Goal: Task Accomplishment & Management: Use online tool/utility

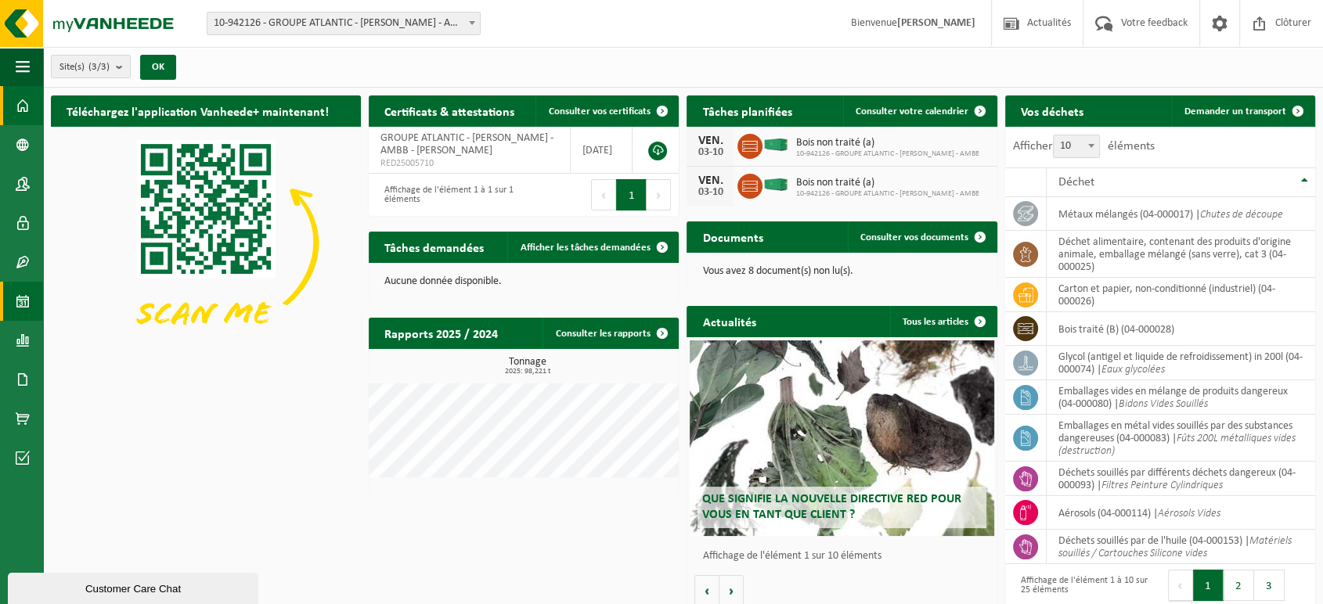
click at [21, 308] on span at bounding box center [23, 301] width 14 height 39
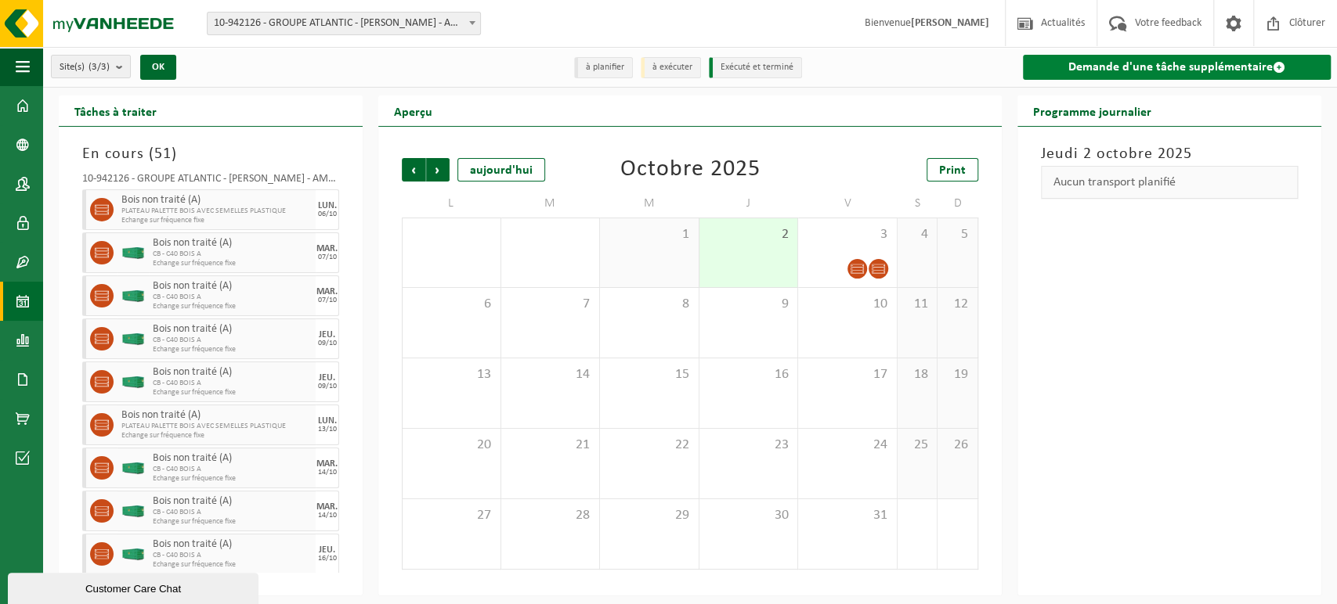
click at [1169, 67] on link "Demande d'une tâche supplémentaire" at bounding box center [1177, 67] width 308 height 25
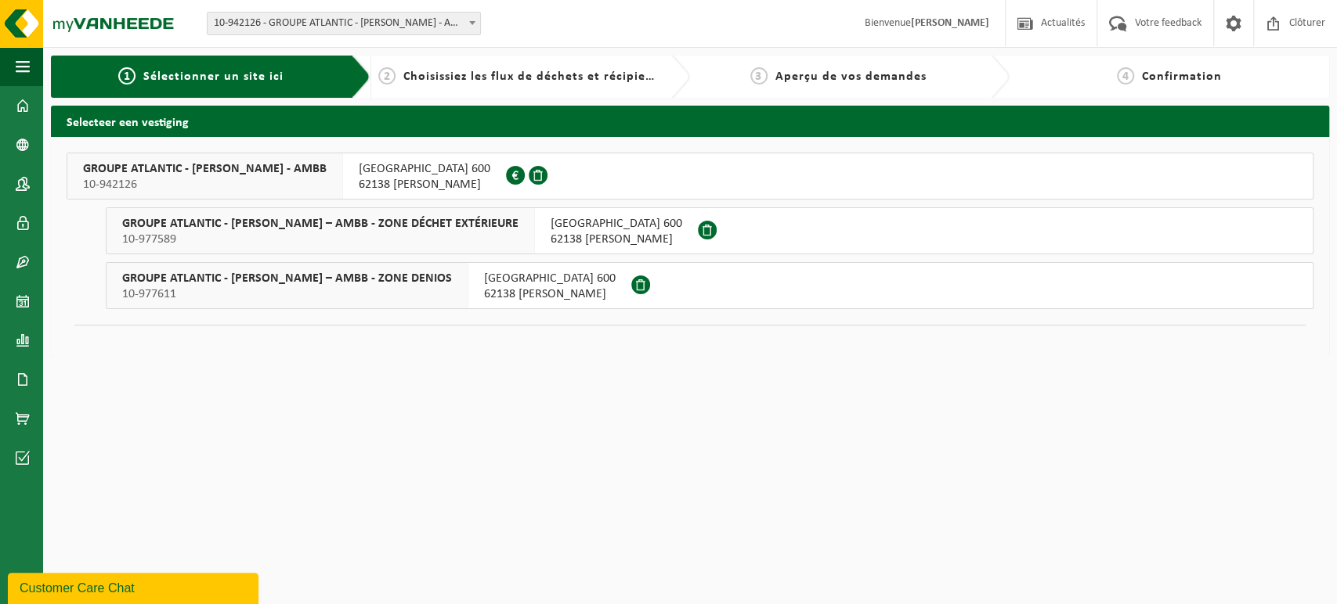
click at [452, 289] on span "10-977611" at bounding box center [287, 295] width 330 height 16
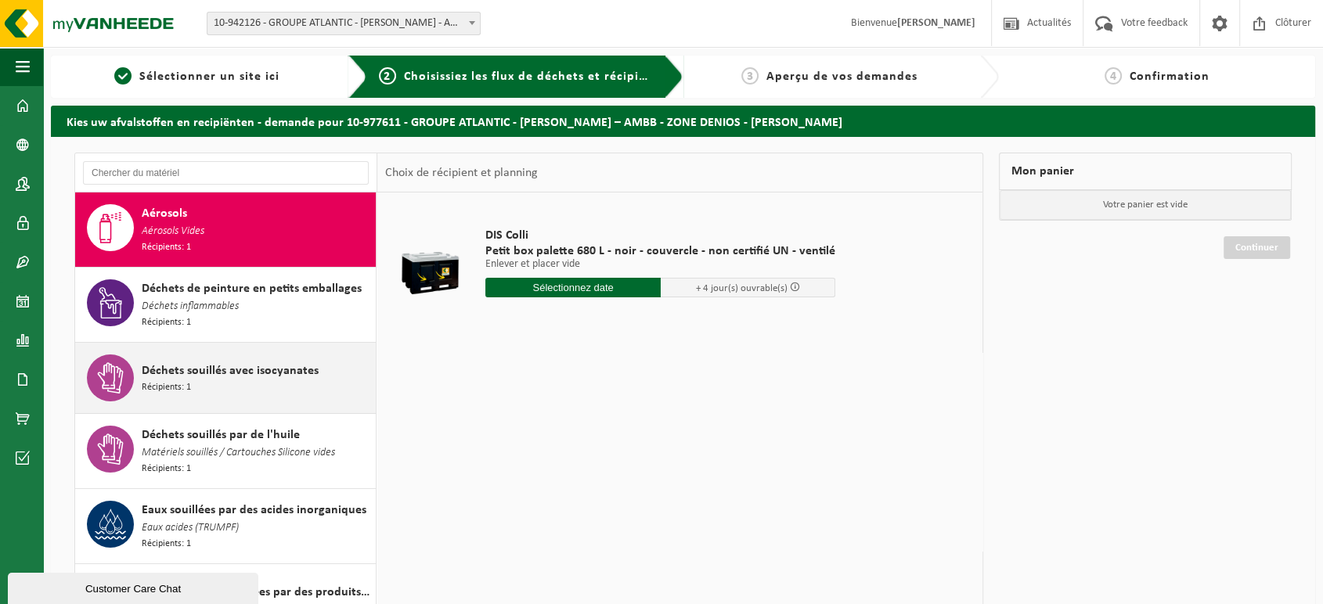
click at [276, 382] on div "Déchets souillés avec isocyanates Récipients: 1" at bounding box center [257, 378] width 230 height 47
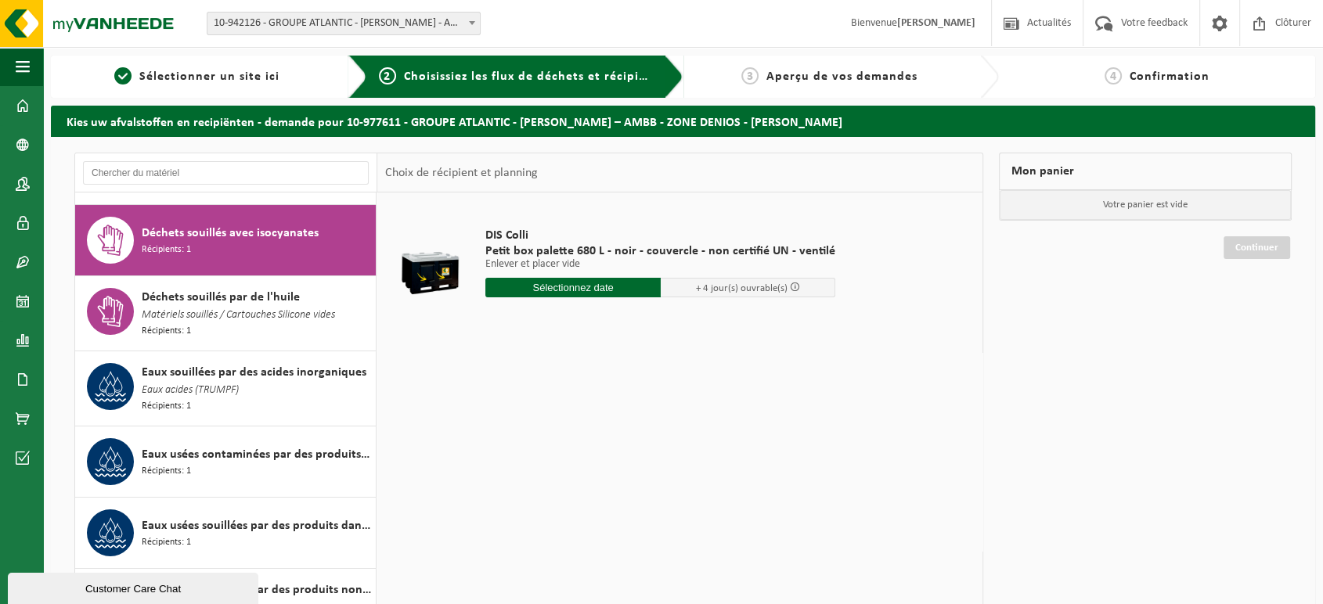
scroll to position [147, 0]
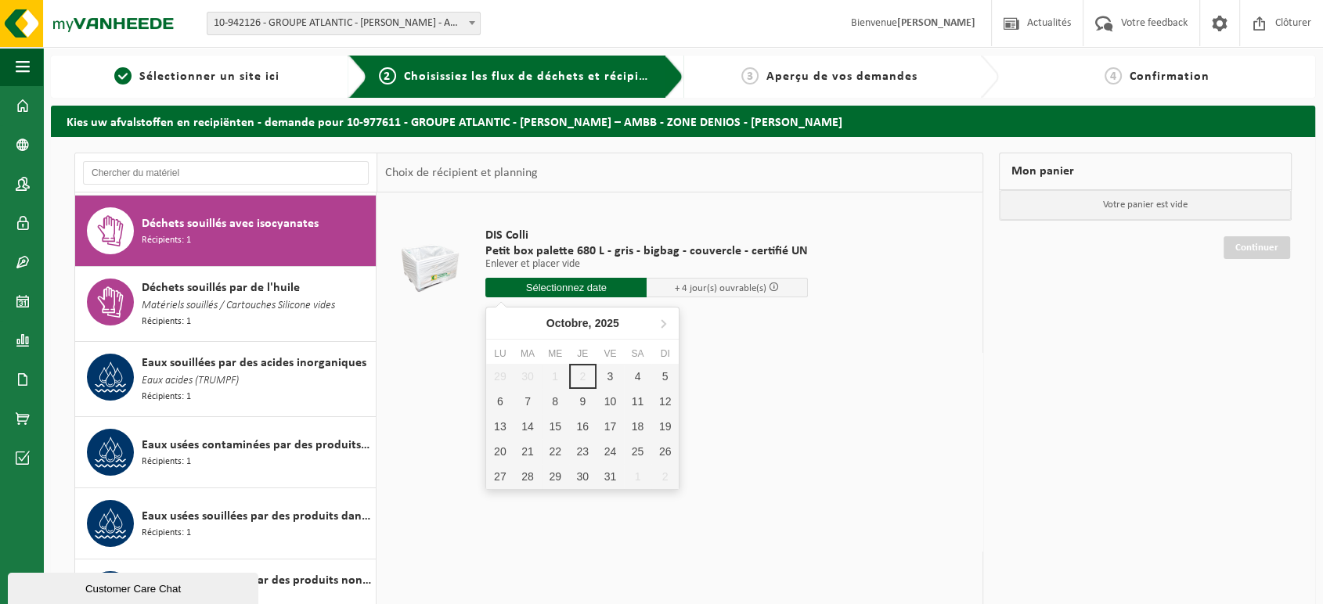
click at [565, 292] on input "text" at bounding box center [565, 288] width 161 height 20
click at [532, 399] on div "7" at bounding box center [527, 401] width 27 height 25
type input "à partir de 2025-10-07"
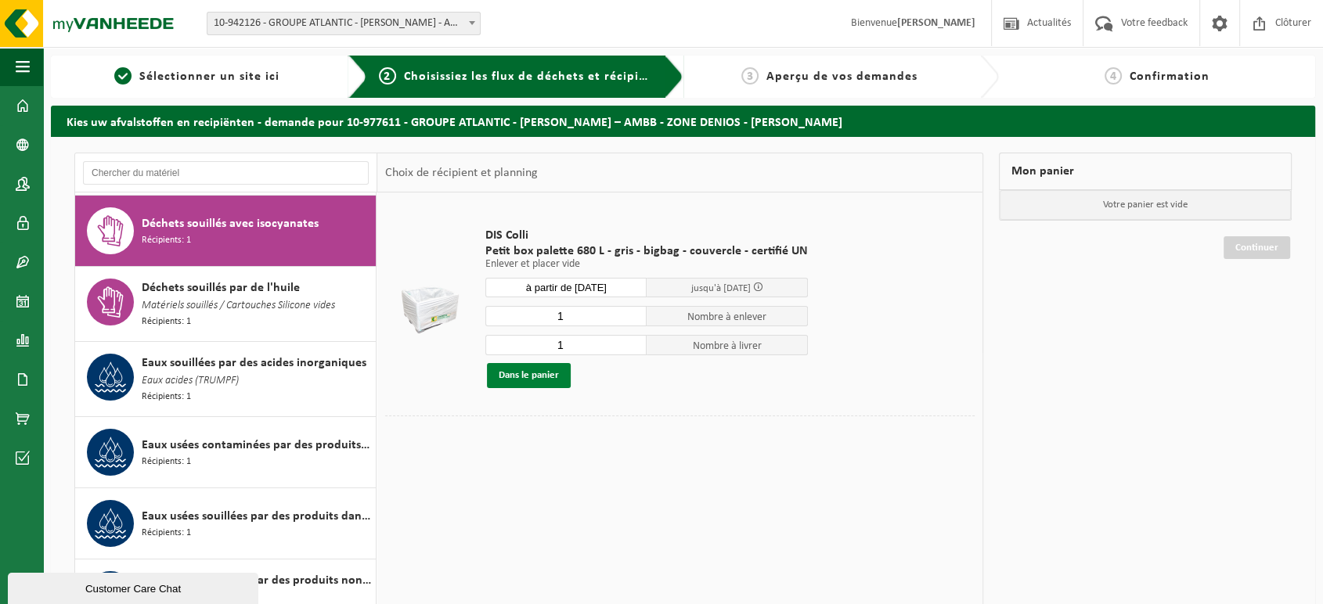
click at [514, 382] on button "Dans le panier" at bounding box center [529, 375] width 84 height 25
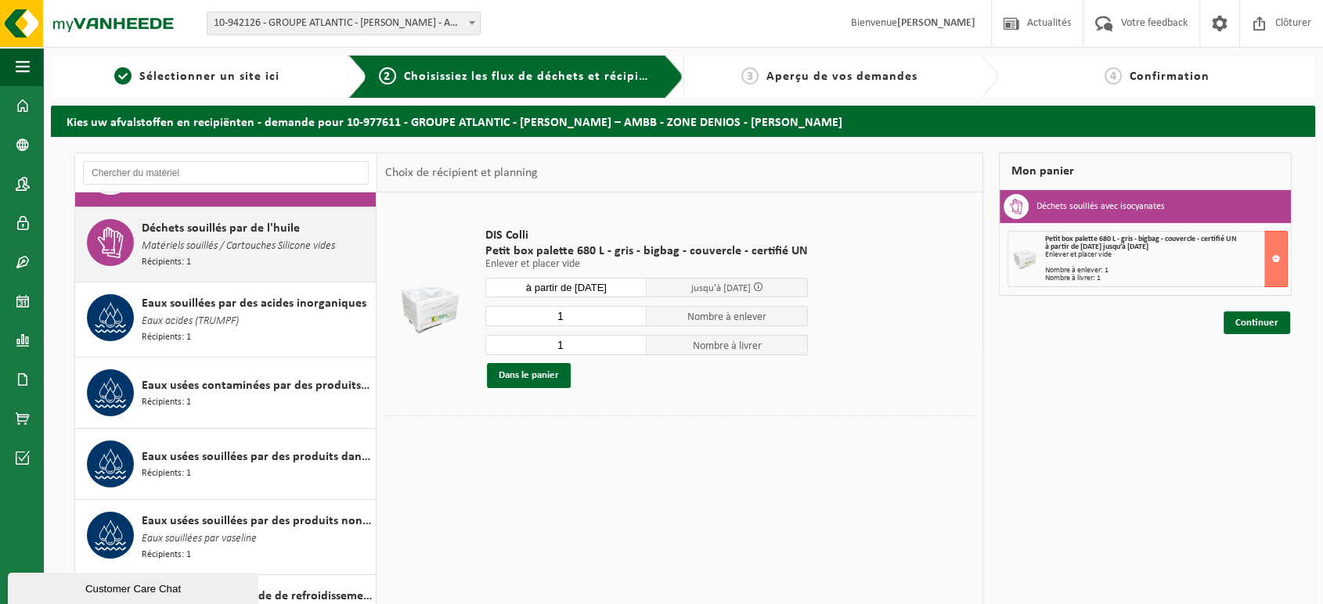
scroll to position [234, 0]
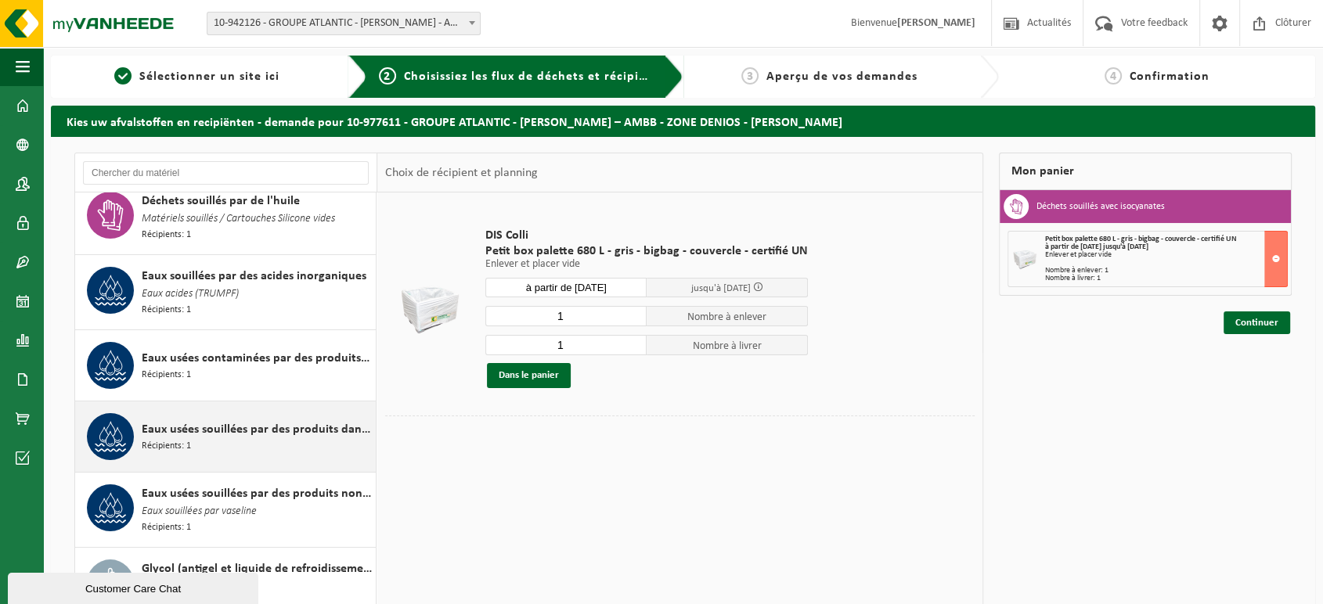
click at [356, 420] on span "Eaux usées souillées par des produits dangereux" at bounding box center [257, 429] width 230 height 19
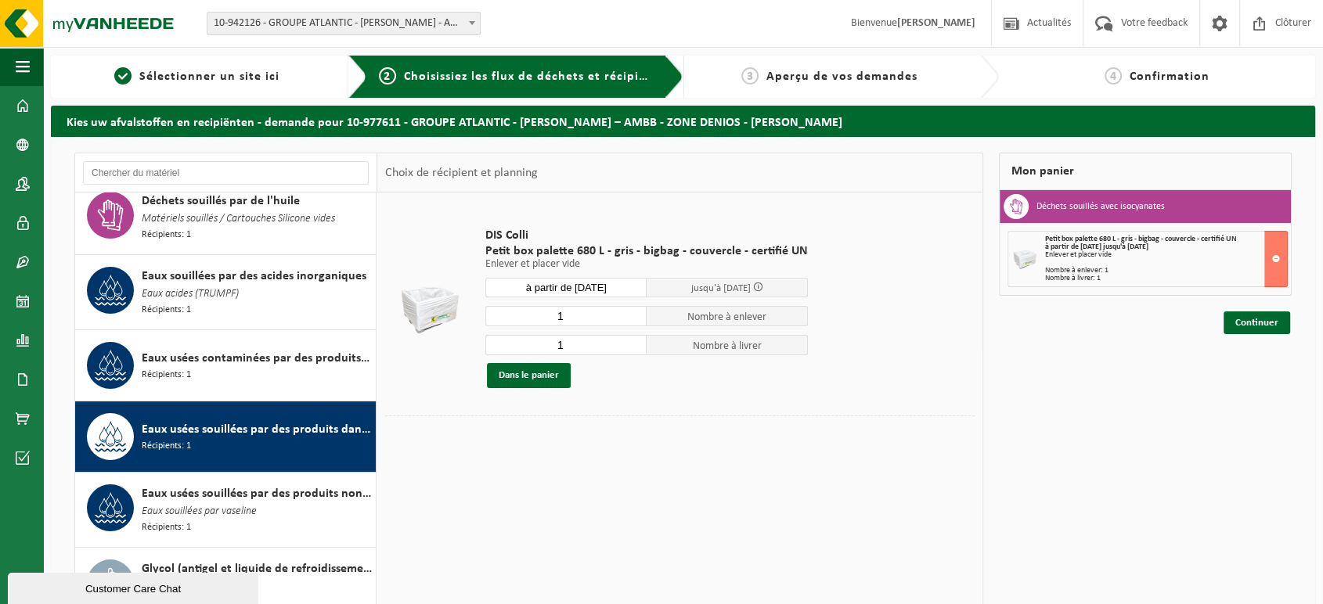
scroll to position [334, 0]
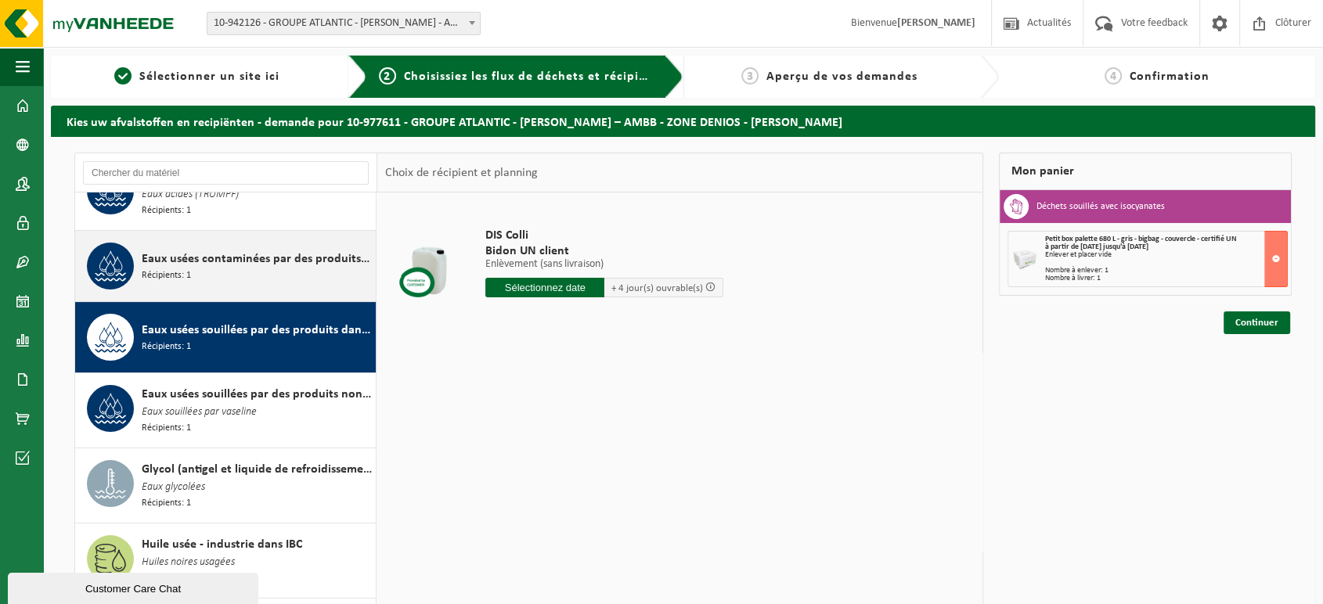
click at [221, 264] on div "Eaux usées contaminées par des produits dangereux dans un conteneur de 200 litr…" at bounding box center [257, 266] width 230 height 47
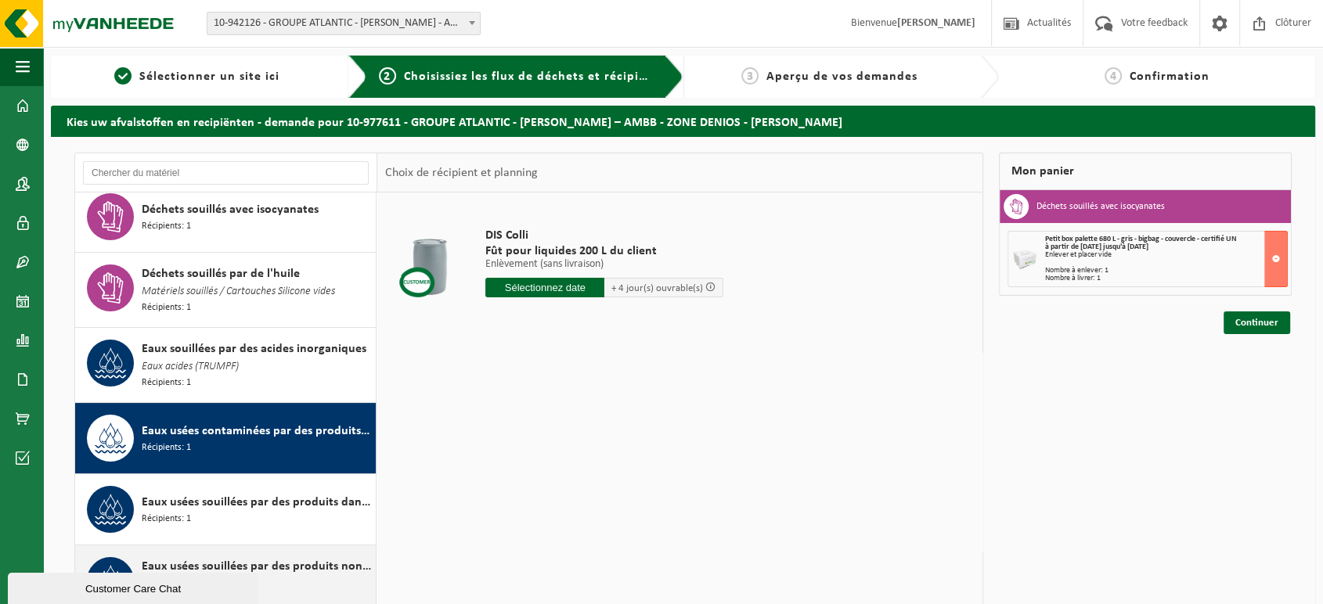
scroll to position [160, 0]
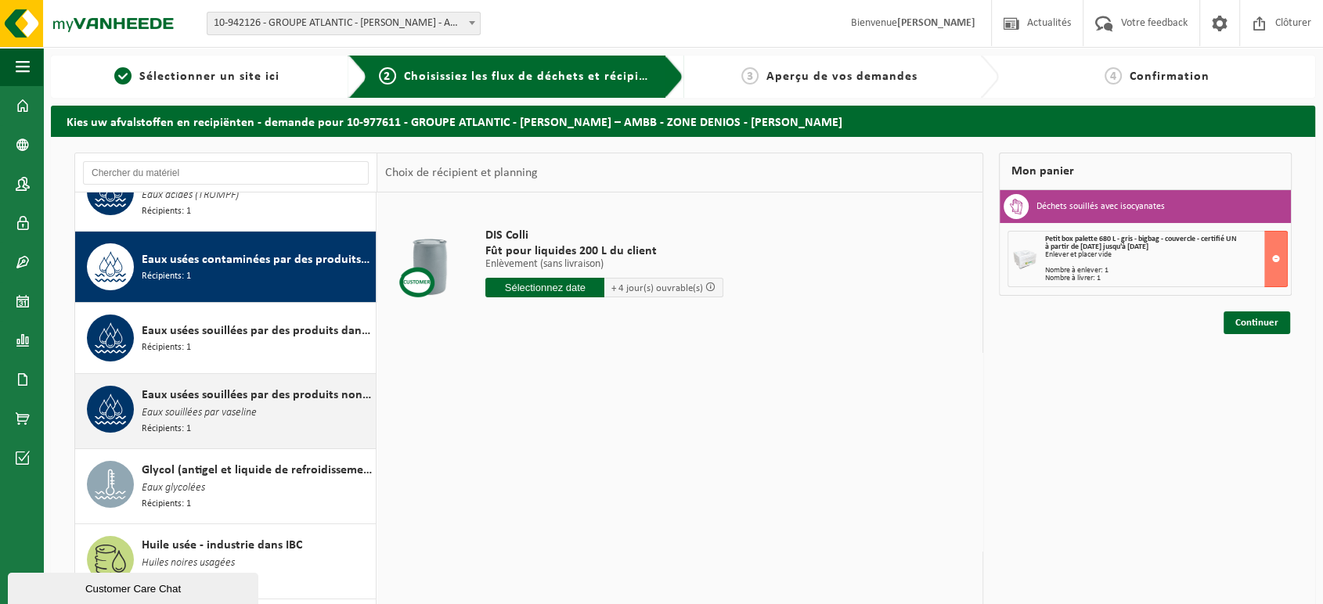
click at [236, 420] on div "Eaux usées souillées par des produits non dangereux Eaux souillées par vaseline…" at bounding box center [257, 411] width 230 height 51
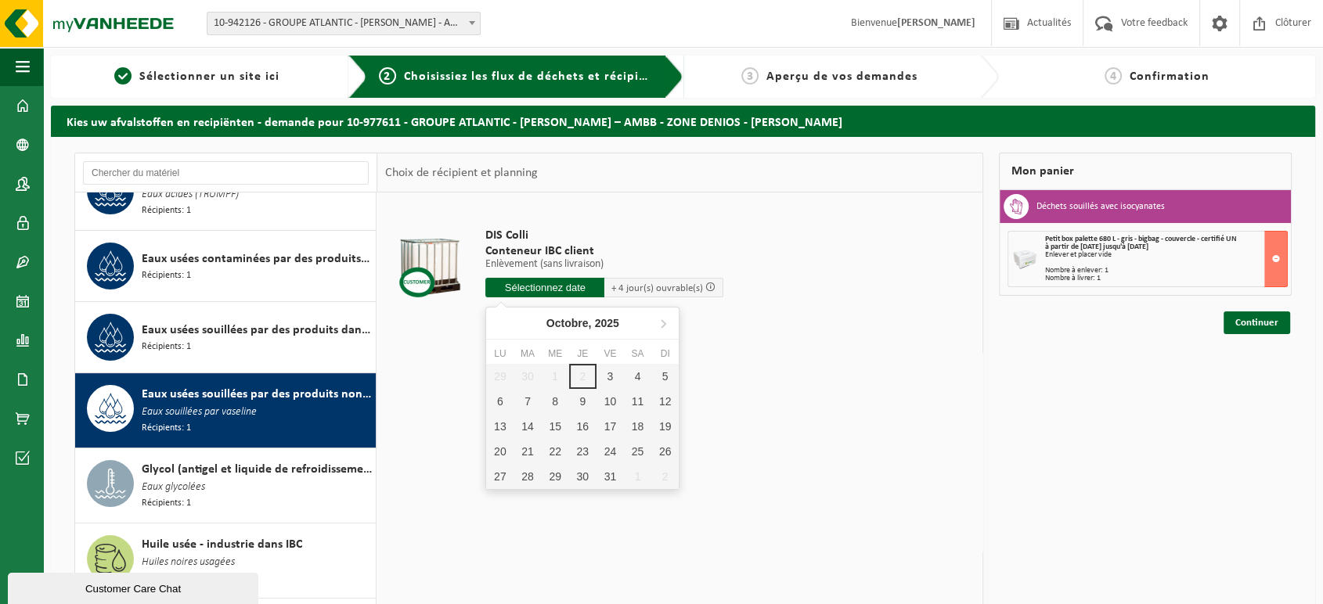
click at [554, 291] on input "text" at bounding box center [544, 288] width 119 height 20
click at [527, 398] on div "7" at bounding box center [527, 401] width 27 height 25
type input "à partir de 2025-10-07"
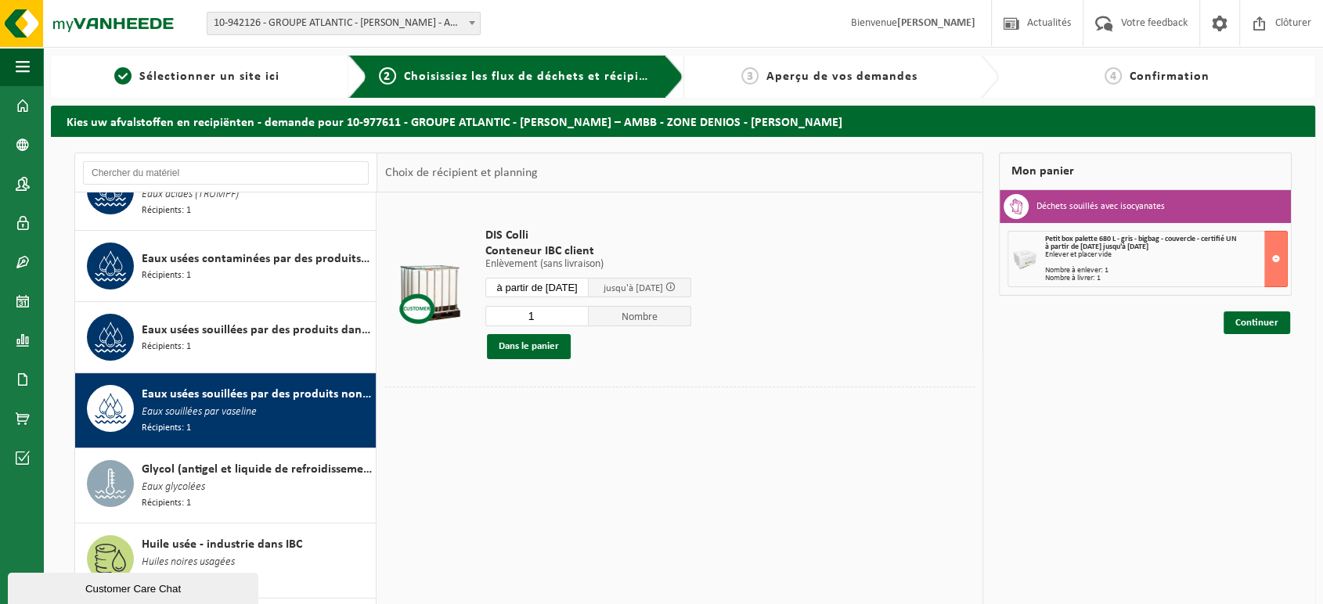
click at [550, 320] on input "1" at bounding box center [536, 316] width 103 height 20
click at [586, 312] on input "2" at bounding box center [536, 316] width 103 height 20
type input "3"
click at [586, 312] on input "3" at bounding box center [536, 316] width 103 height 20
click at [538, 349] on button "Dans le panier" at bounding box center [529, 346] width 84 height 25
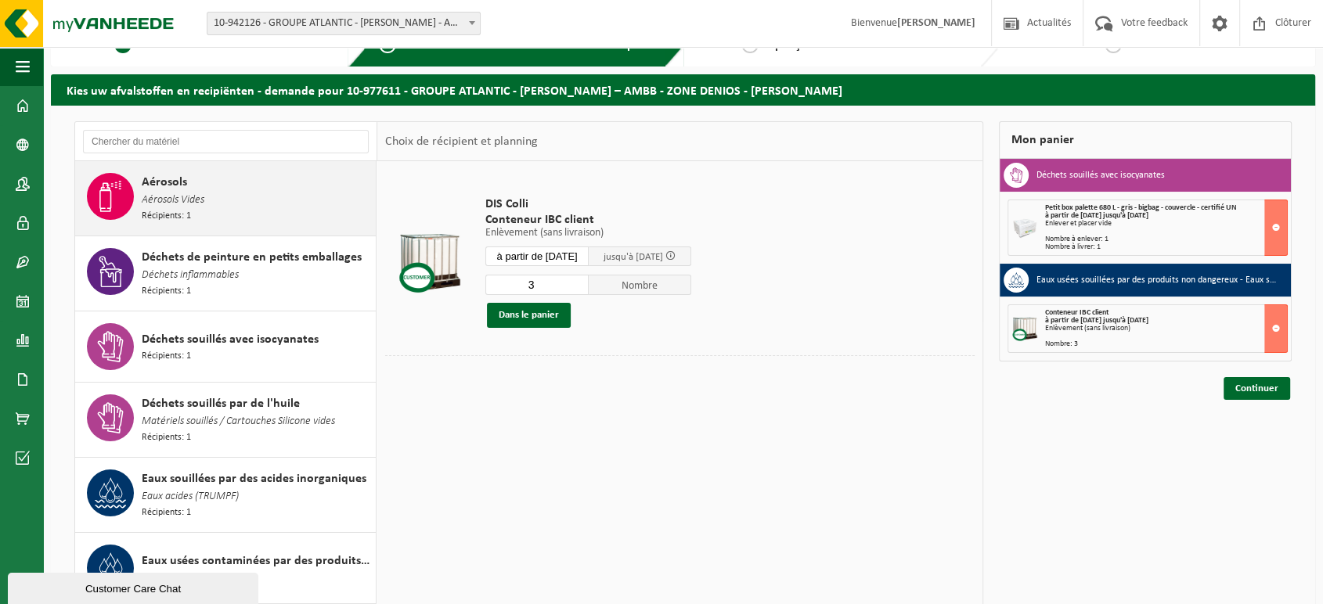
scroll to position [0, 0]
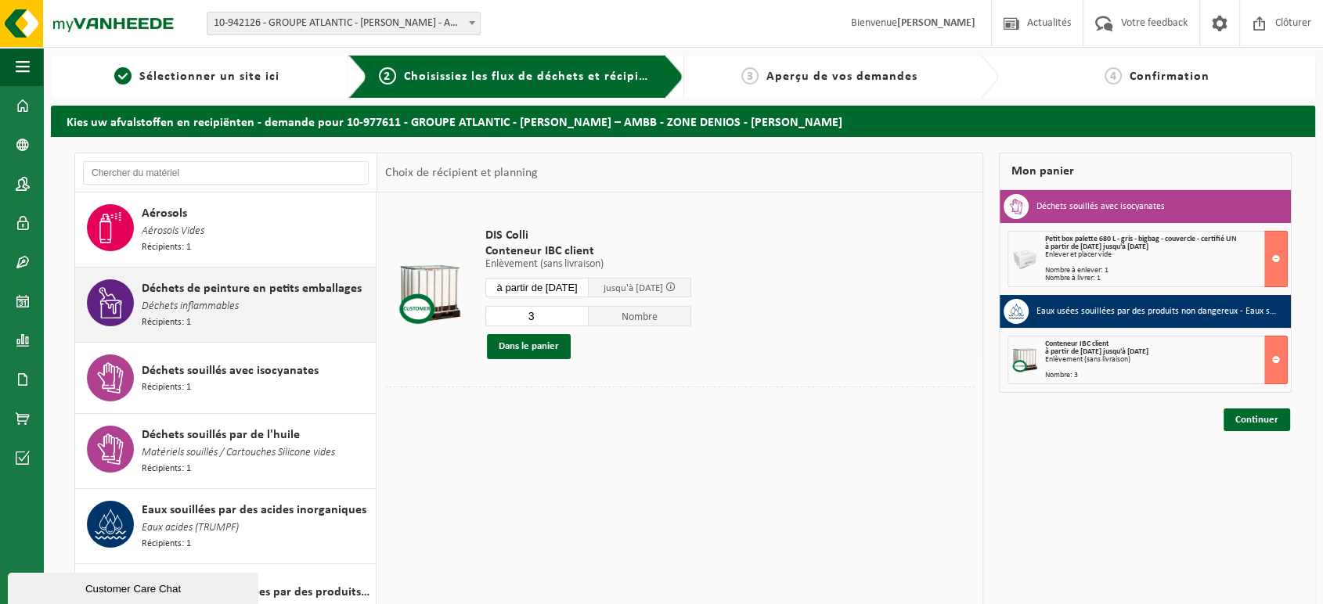
click at [276, 299] on div "Déchets de peinture en petits emballages Déchets inflammables Récipients: 1" at bounding box center [257, 305] width 230 height 51
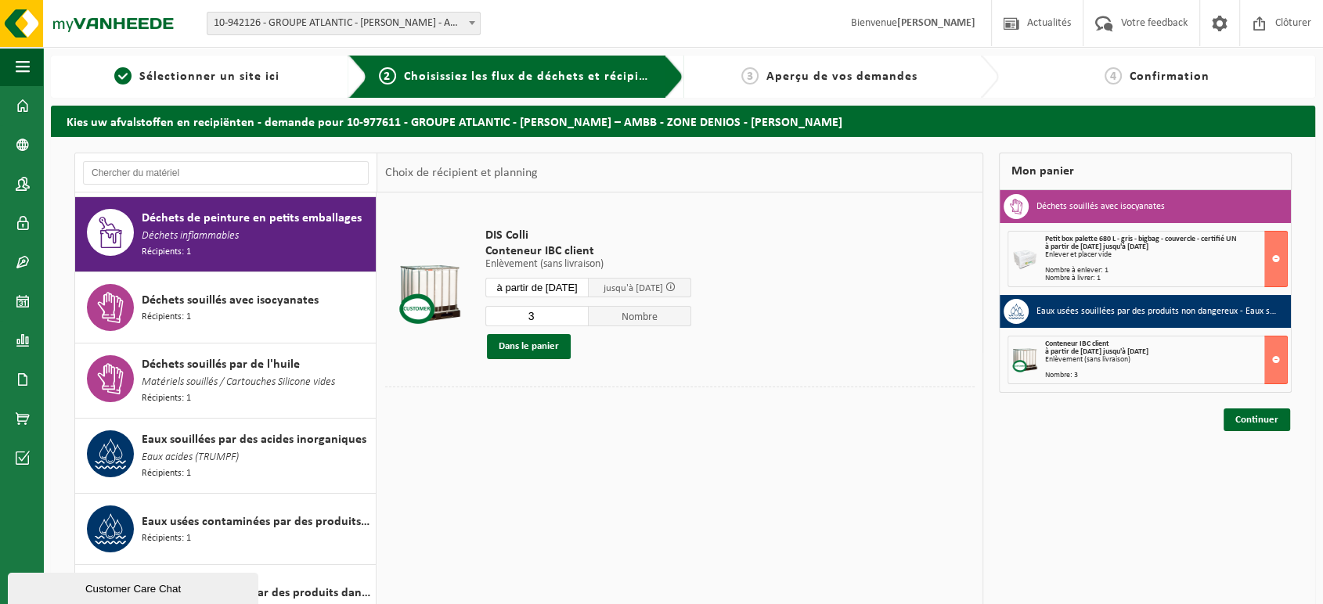
scroll to position [74, 0]
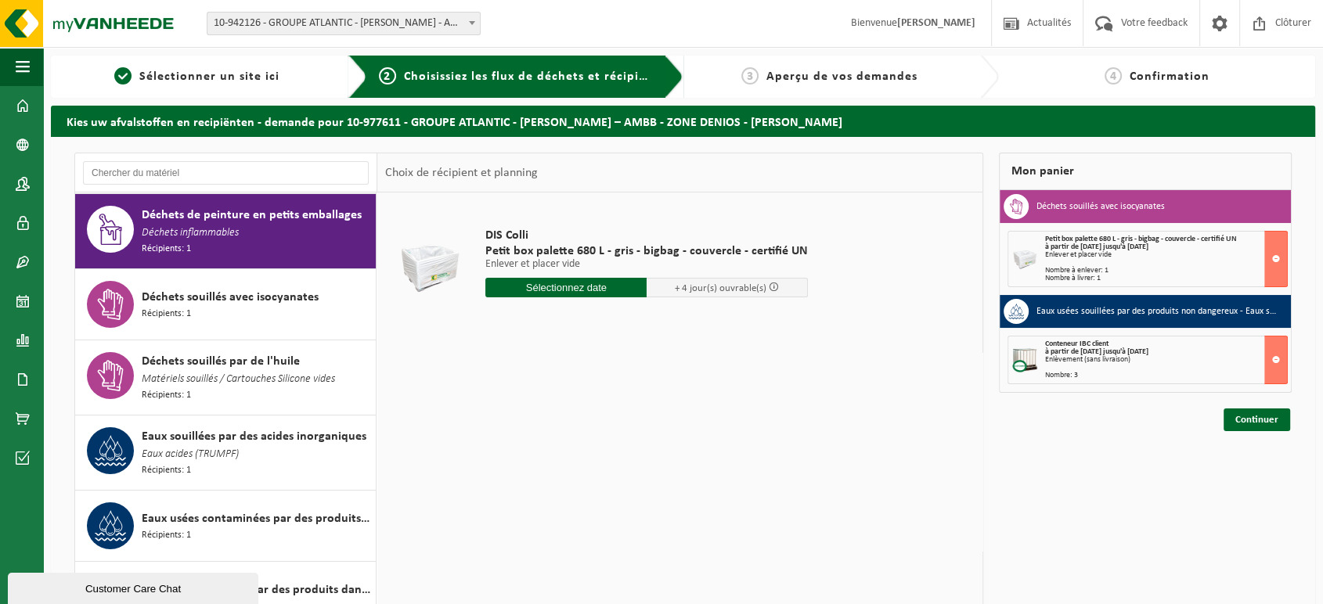
click at [578, 292] on input "text" at bounding box center [565, 288] width 161 height 20
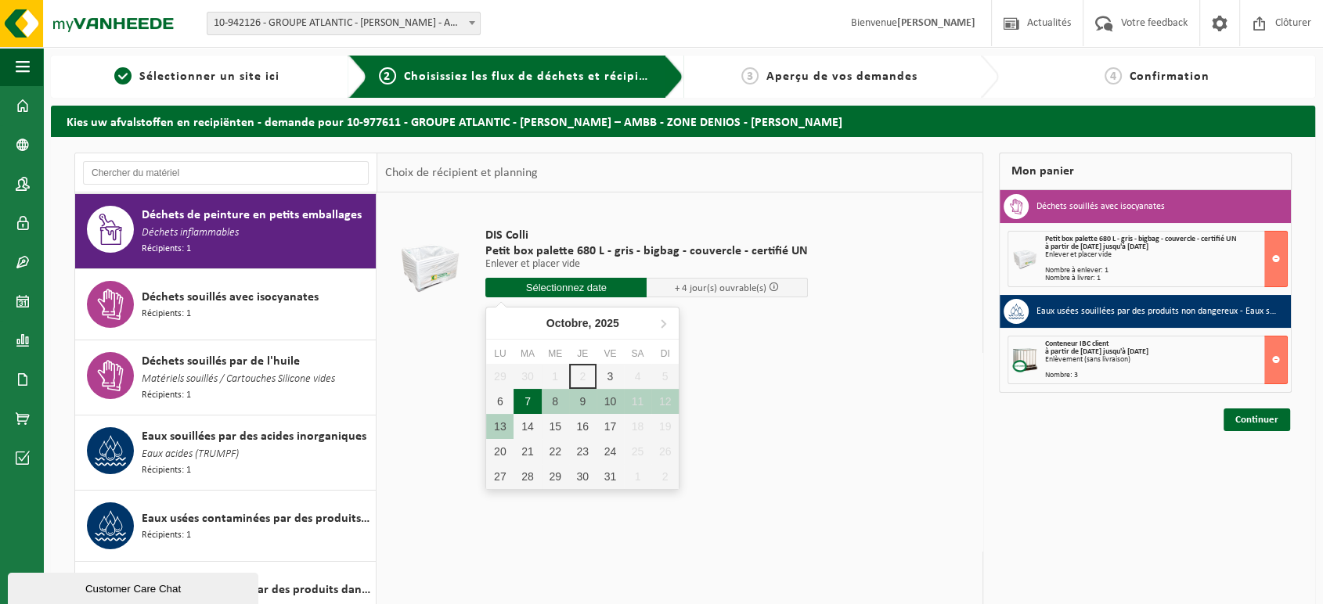
click at [527, 406] on div "7" at bounding box center [527, 401] width 27 height 25
type input "à partir de 2025-10-07"
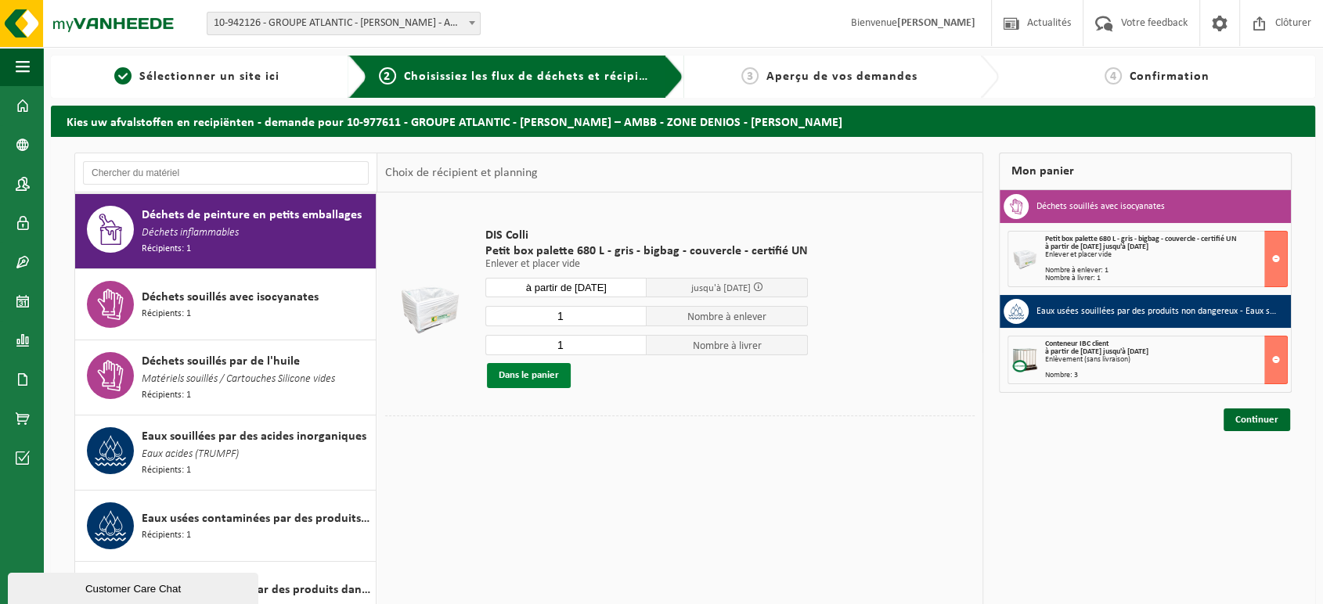
click at [555, 373] on button "Dans le panier" at bounding box center [529, 375] width 84 height 25
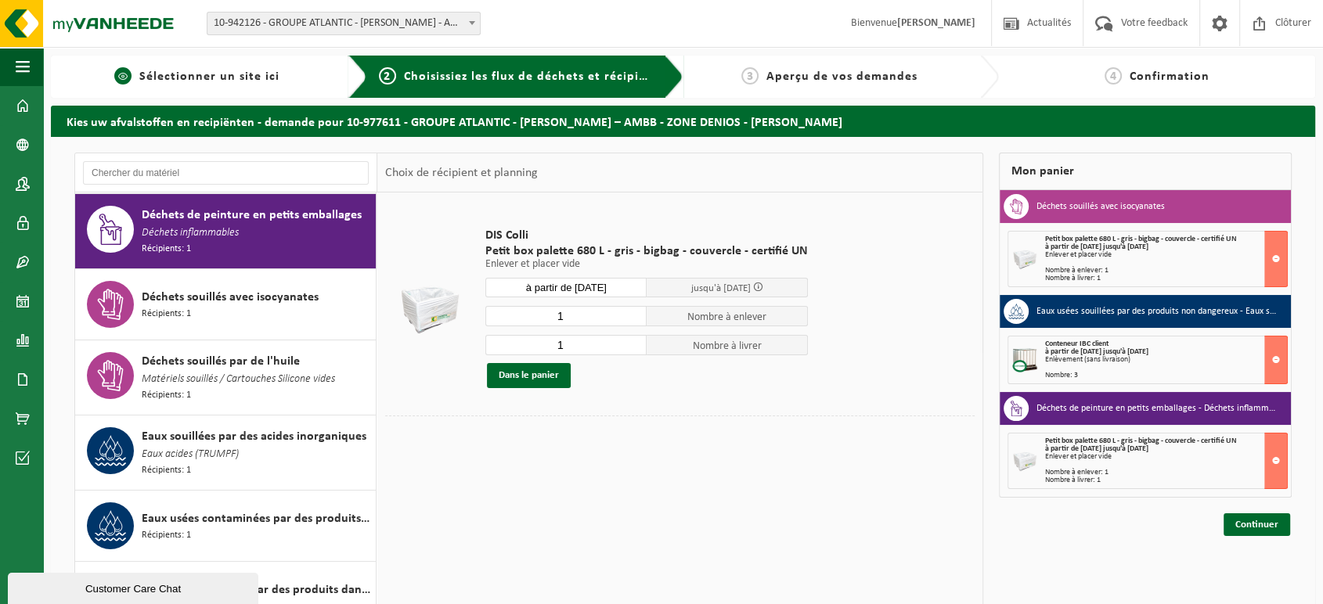
click at [269, 70] on span "Sélectionner un site ici" at bounding box center [209, 76] width 140 height 13
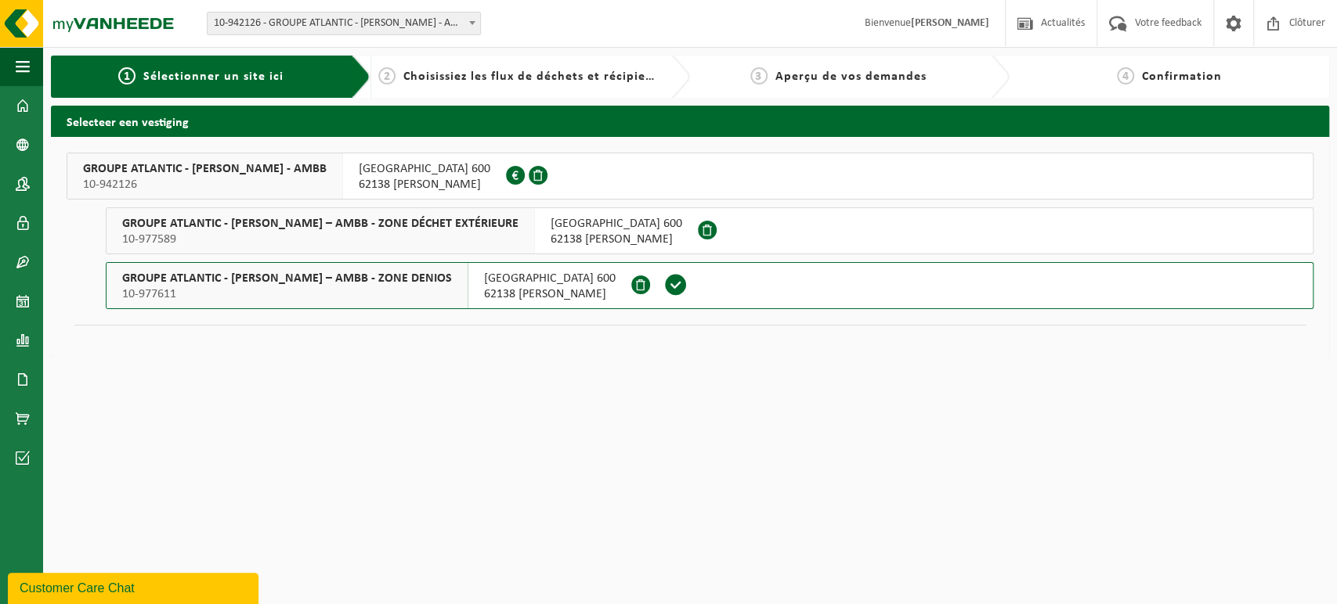
click at [378, 234] on span "10-977589" at bounding box center [320, 240] width 396 height 16
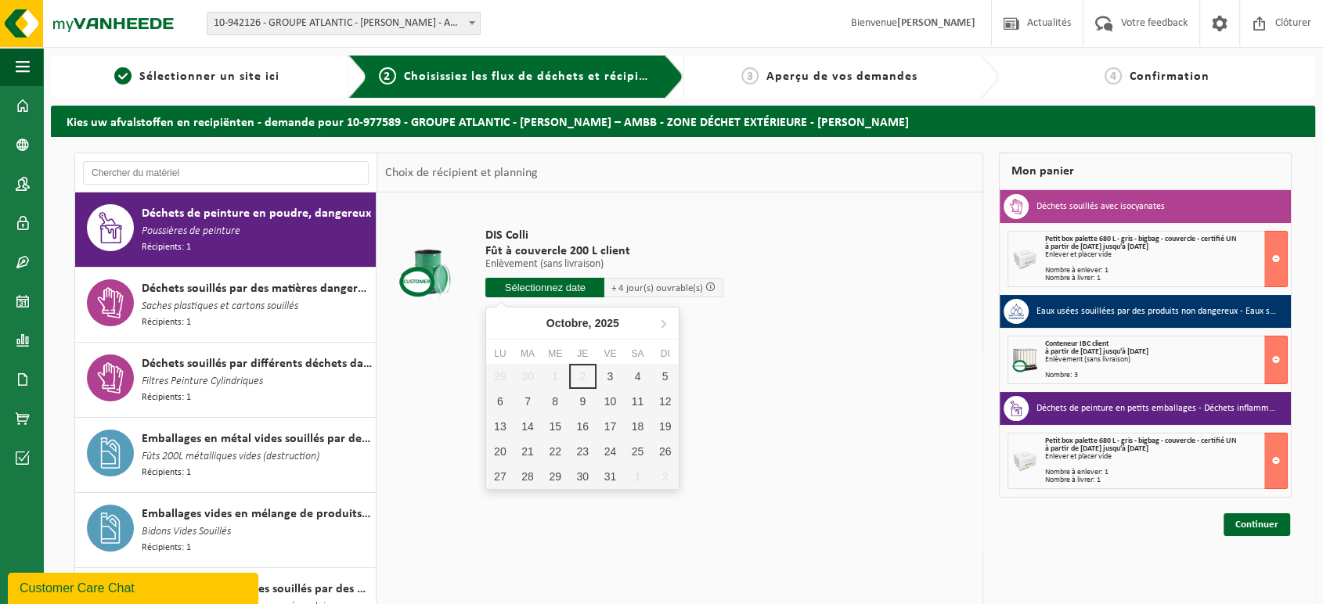
click at [543, 287] on input "text" at bounding box center [544, 288] width 119 height 20
click at [535, 403] on div "7" at bounding box center [527, 401] width 27 height 25
type input "à partir de 2025-10-07"
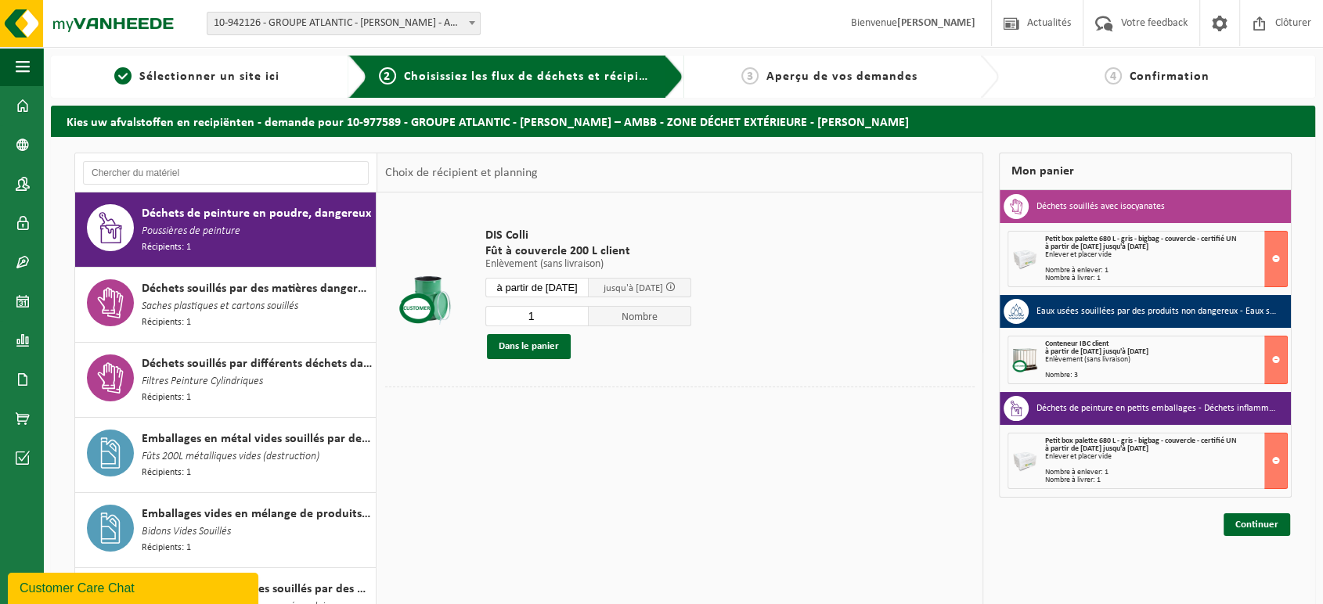
drag, startPoint x: 547, startPoint y: 316, endPoint x: 489, endPoint y: 319, distance: 57.2
click at [489, 319] on input "1" at bounding box center [536, 316] width 103 height 20
type input "12"
click at [528, 352] on button "Dans le panier" at bounding box center [529, 346] width 84 height 25
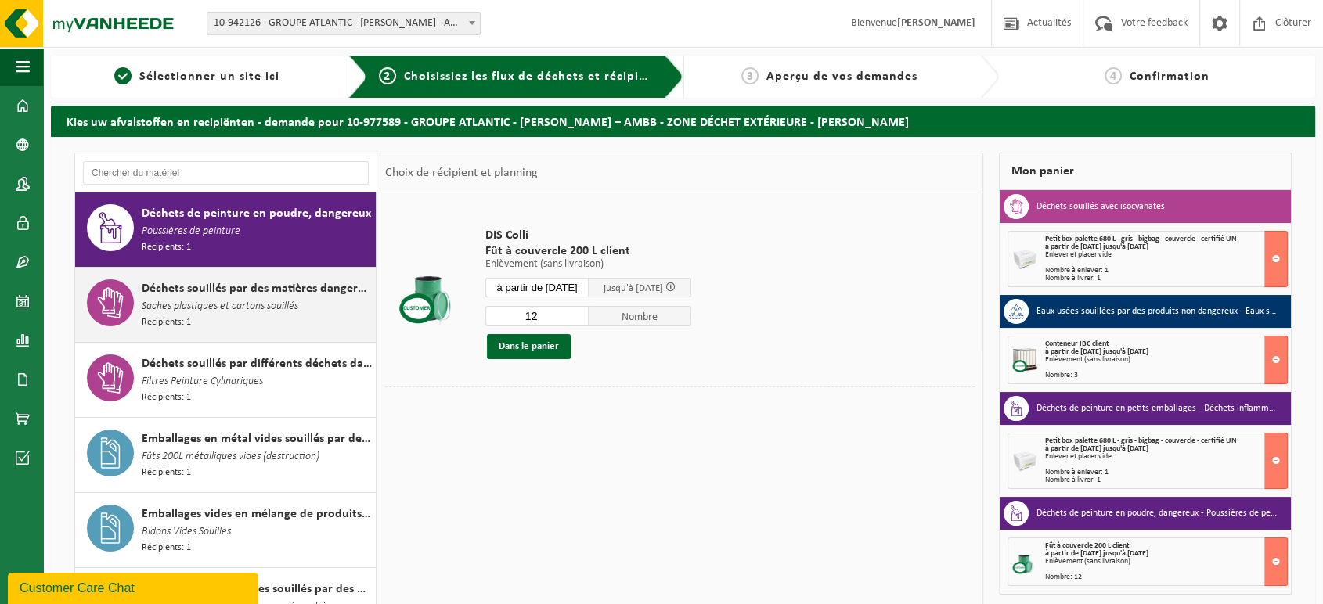
click at [224, 304] on span "Saches plastiques et cartons souillés" at bounding box center [220, 306] width 157 height 17
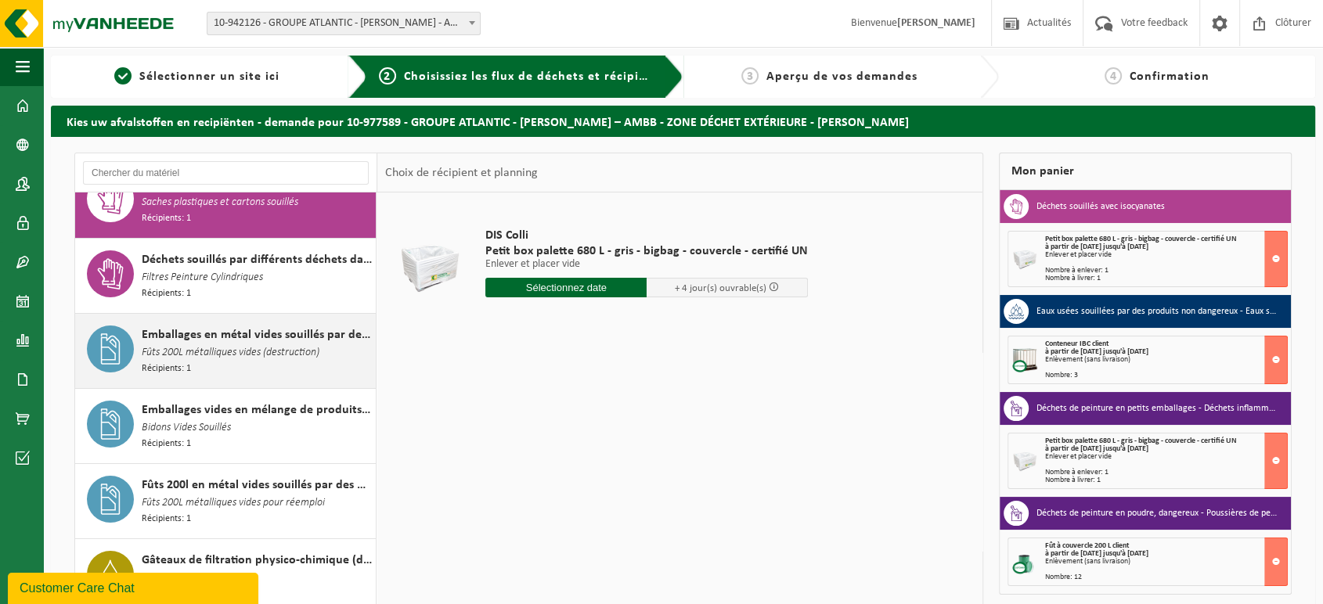
scroll to position [120, 0]
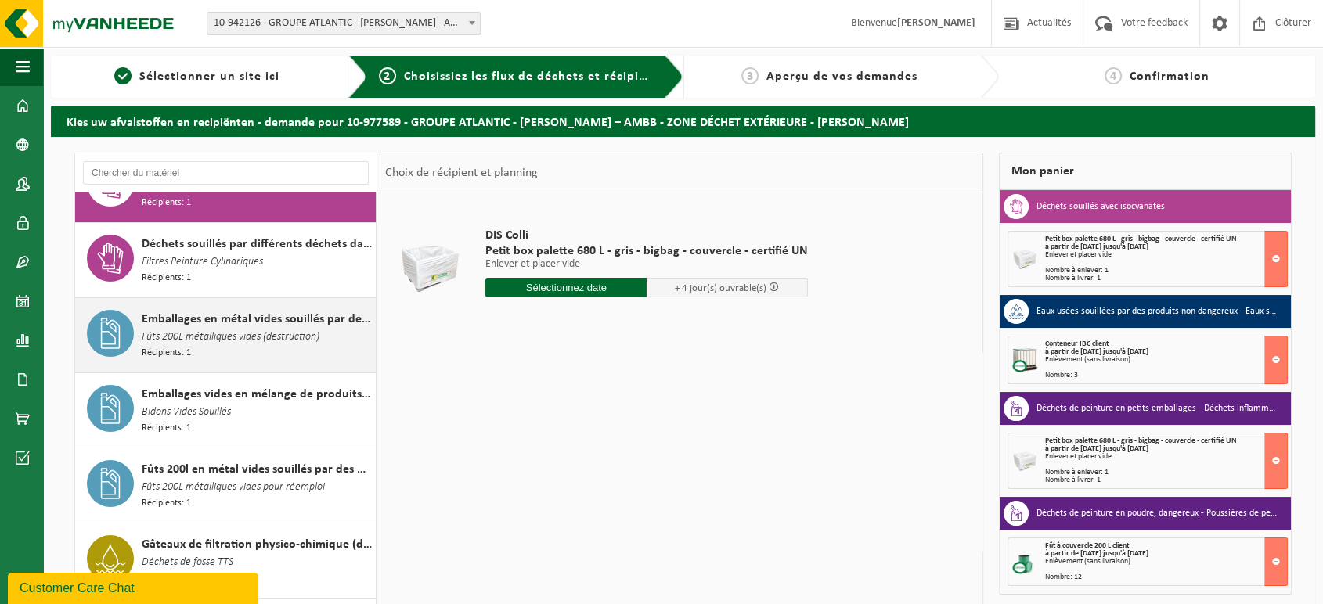
click at [278, 329] on span "Fûts 200L métalliques vides (destruction)" at bounding box center [231, 337] width 178 height 17
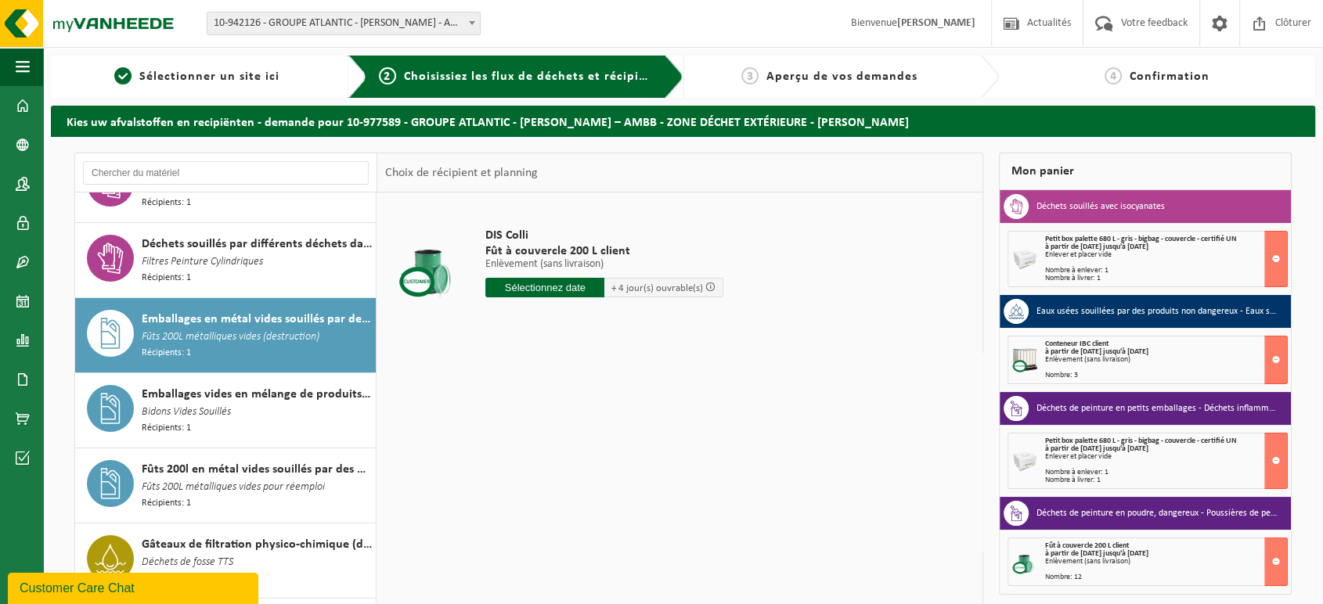
click at [549, 288] on input "text" at bounding box center [544, 288] width 119 height 20
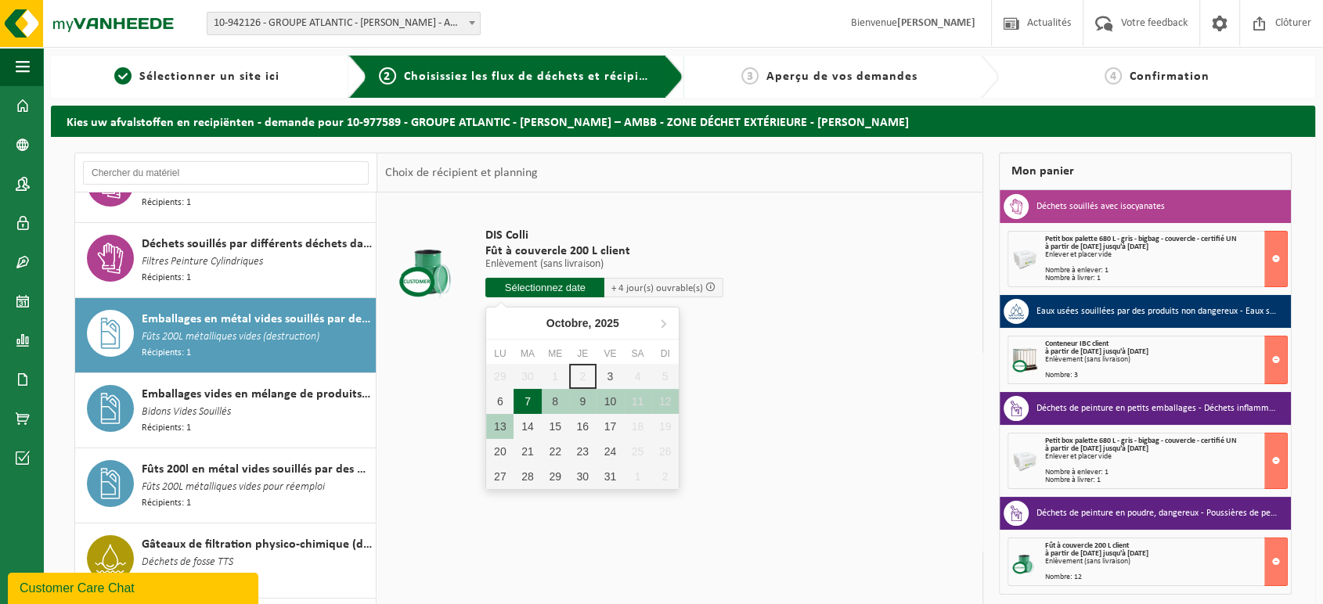
click at [520, 396] on div "7" at bounding box center [527, 401] width 27 height 25
type input "à partir de 2025-10-07"
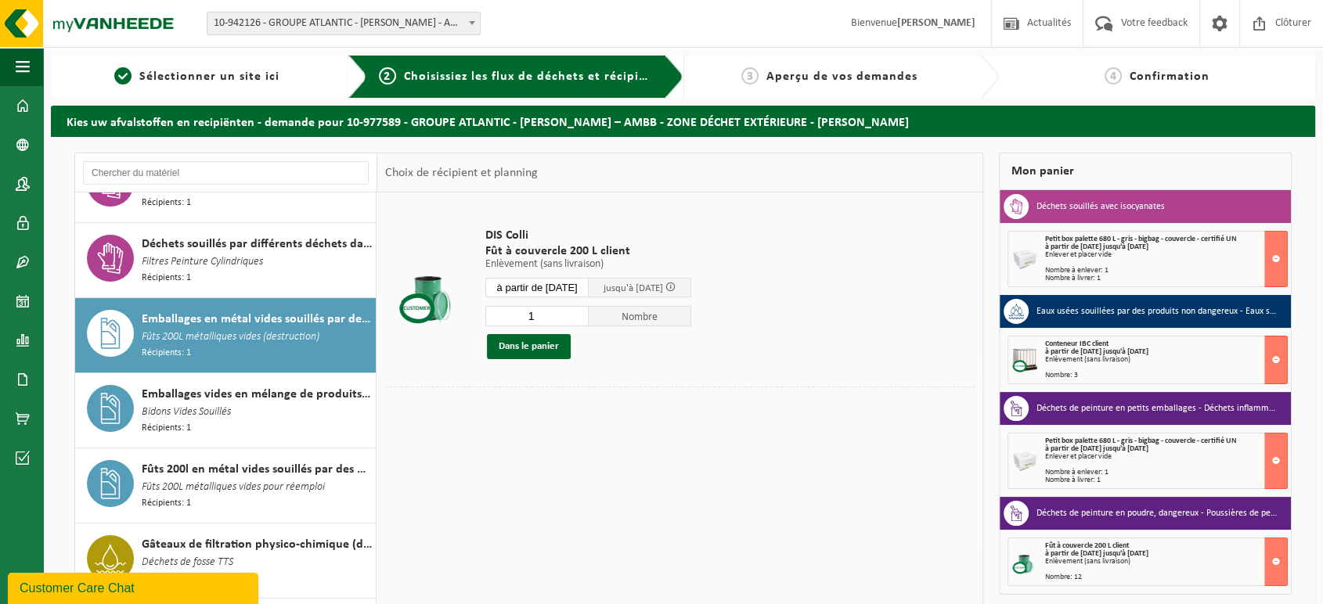
drag, startPoint x: 557, startPoint y: 315, endPoint x: 510, endPoint y: 316, distance: 47.8
click at [527, 312] on input "1" at bounding box center [536, 316] width 103 height 20
type input "32"
click at [526, 345] on button "Dans le panier" at bounding box center [529, 346] width 84 height 25
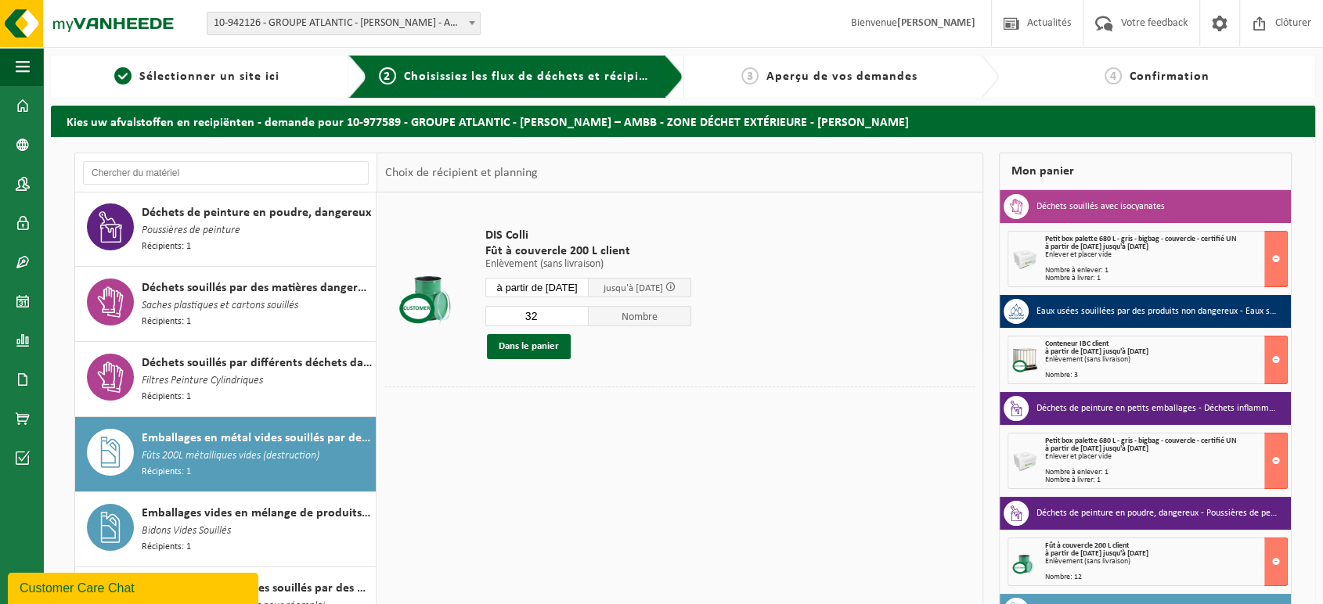
scroll to position [0, 0]
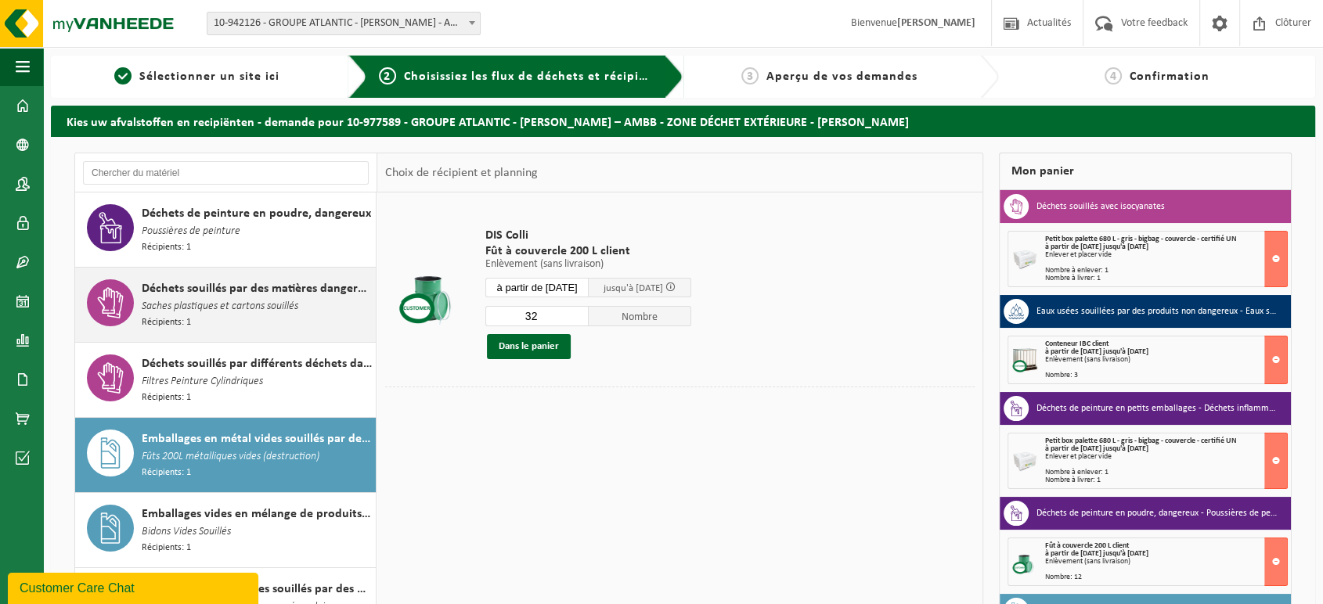
click at [265, 293] on span "Déchets souillés par des matières dangereuses pour l'environnement" at bounding box center [257, 289] width 230 height 19
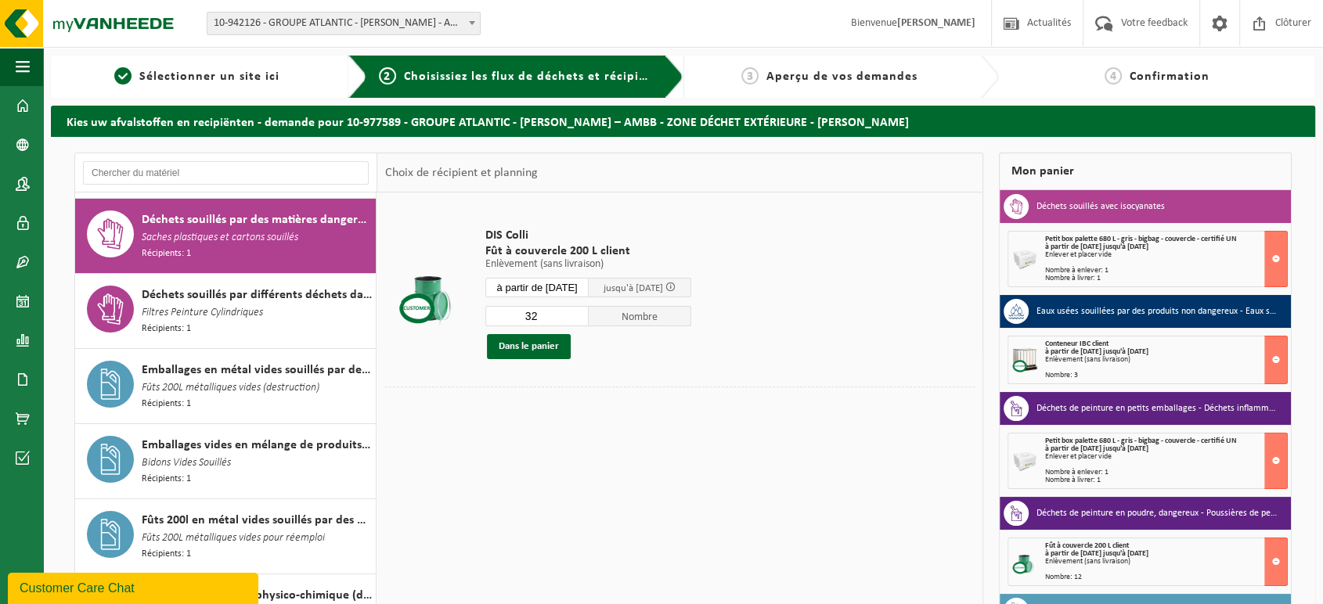
scroll to position [74, 0]
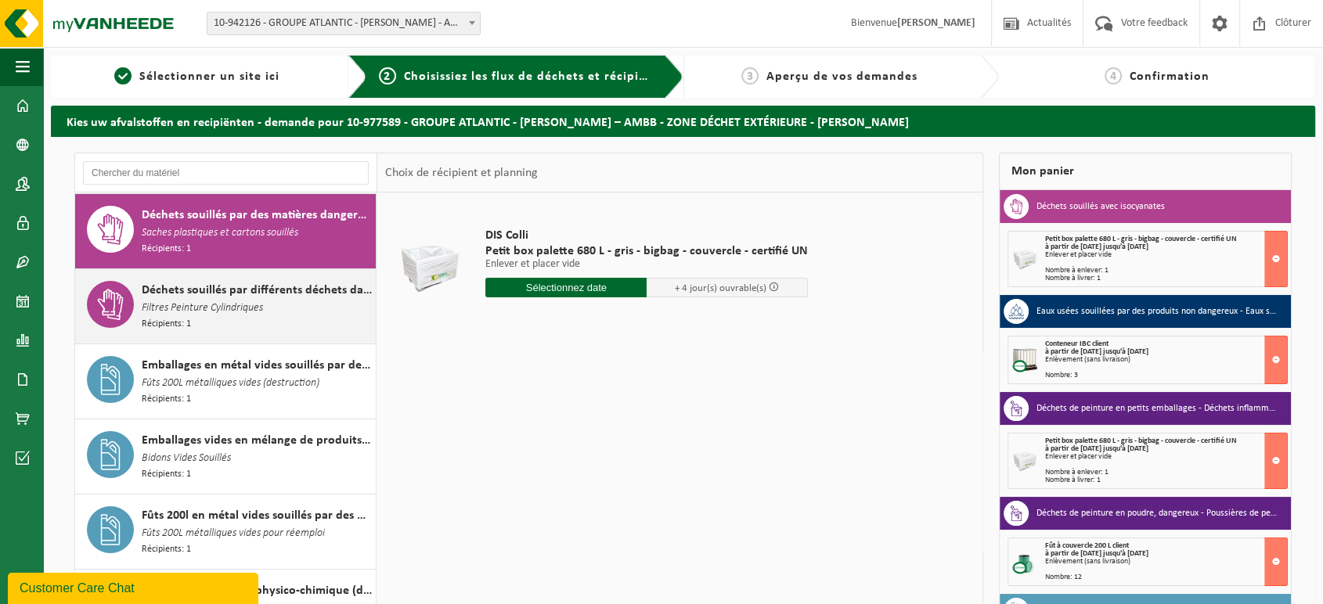
click at [168, 284] on span "Déchets souillés par différents déchets dangereux" at bounding box center [257, 290] width 230 height 19
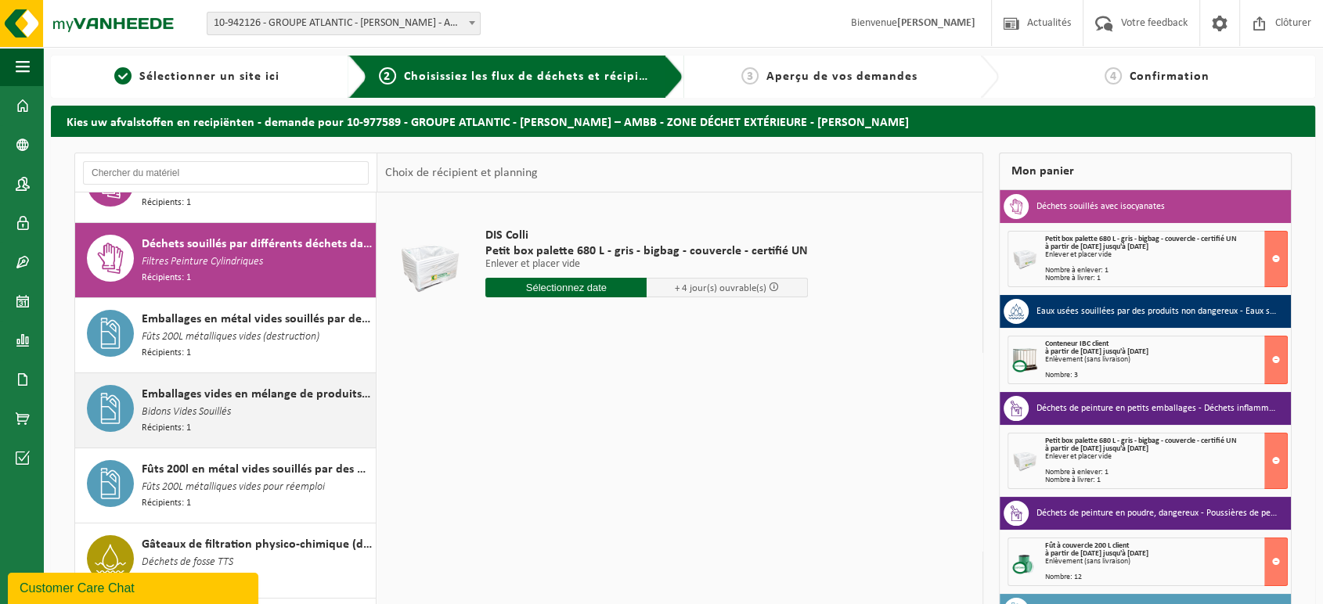
scroll to position [0, 0]
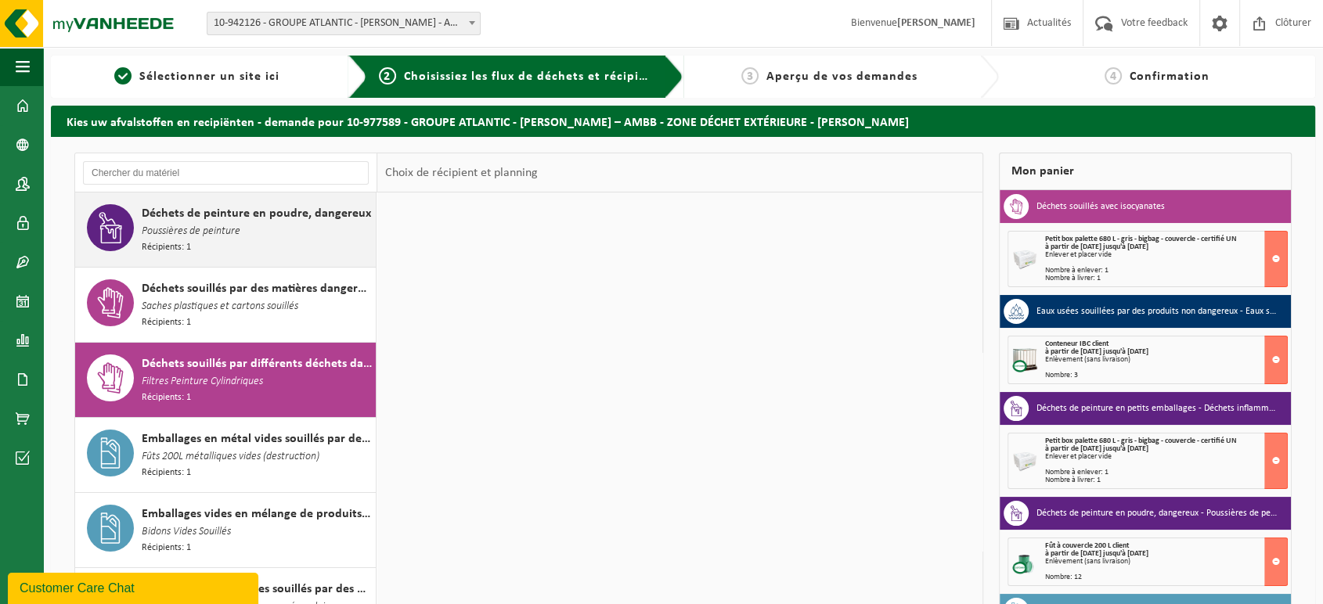
click at [241, 244] on div "Déchets de peinture en poudre, dangereux Poussières de peinture Récipients: 1" at bounding box center [257, 229] width 230 height 51
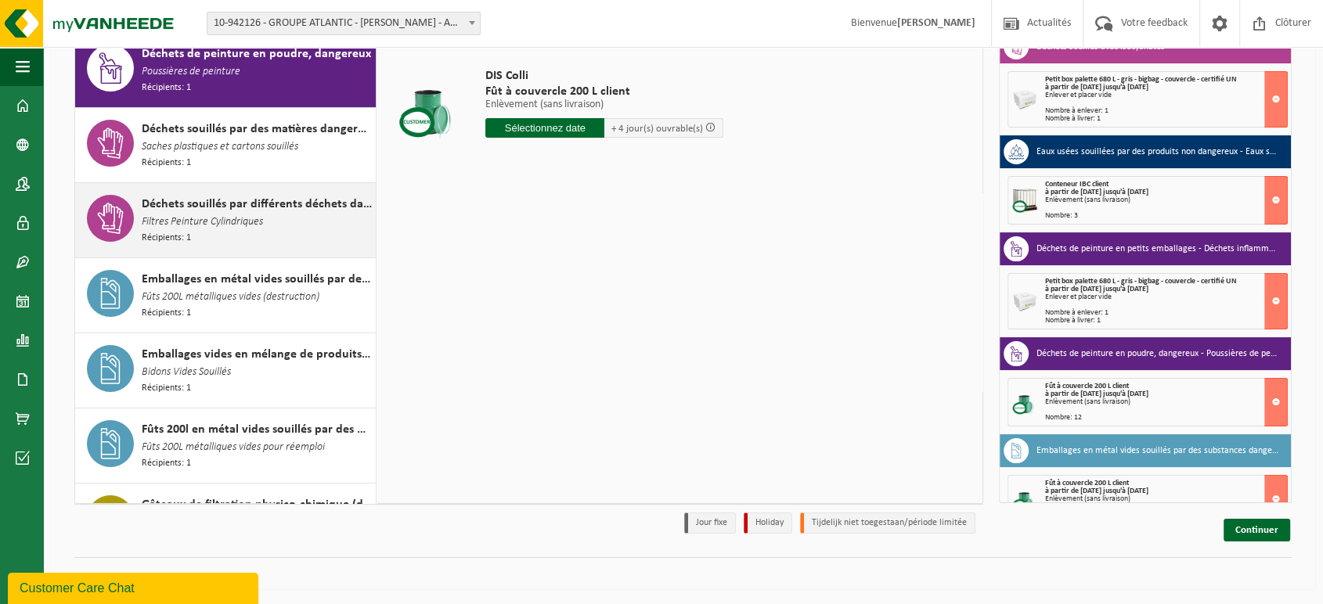
click at [316, 238] on div "Déchets souillés par différents déchets dangereux Filtres Peinture Cylindriques…" at bounding box center [257, 220] width 230 height 51
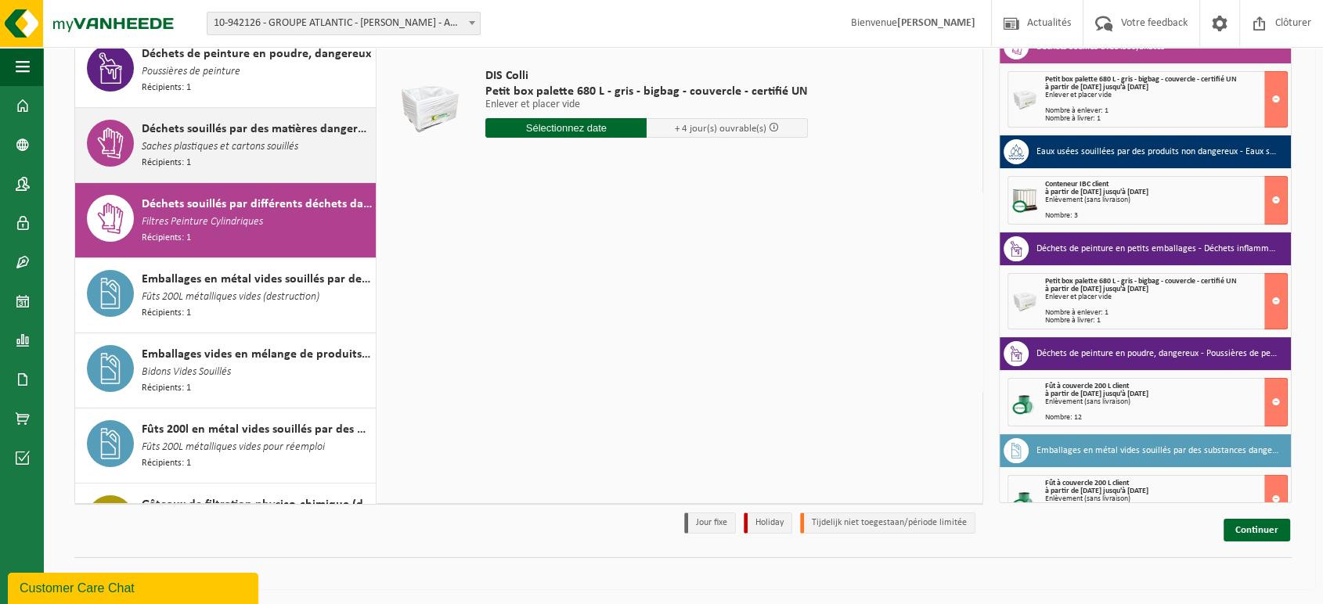
click at [253, 164] on div "Déchets souillés par des matières dangereuses pour l'environnement Saches plast…" at bounding box center [257, 145] width 230 height 51
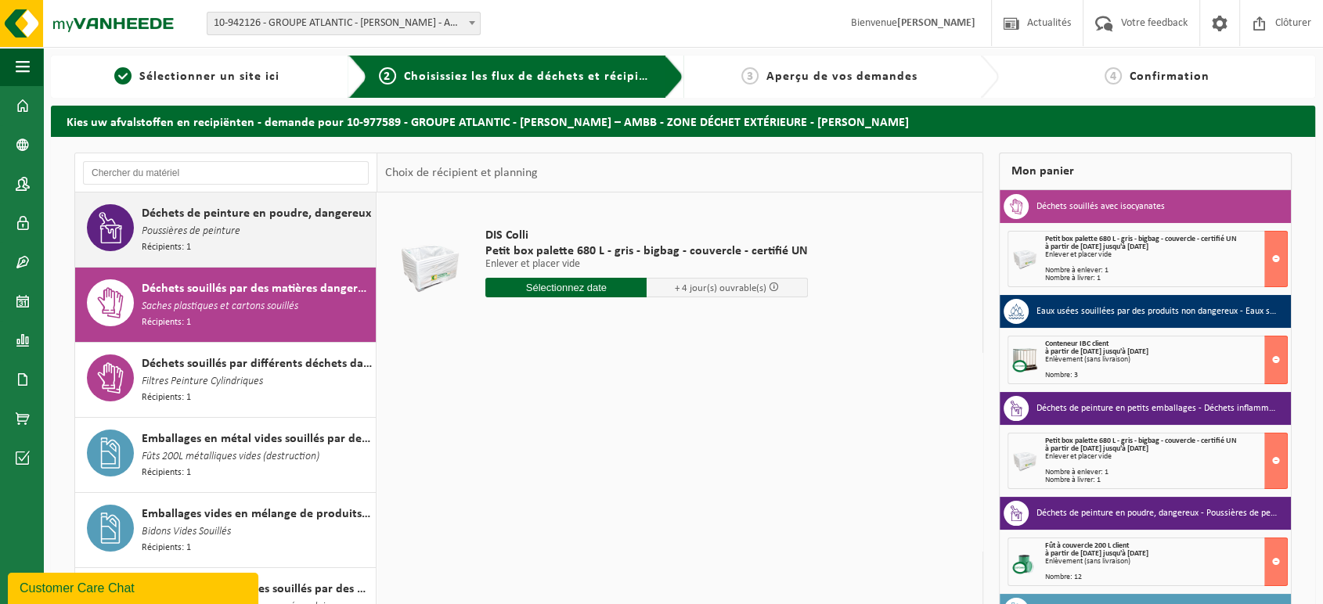
click at [233, 248] on div "Déchets de peinture en poudre, dangereux Poussières de peinture Récipients: 1" at bounding box center [257, 229] width 230 height 51
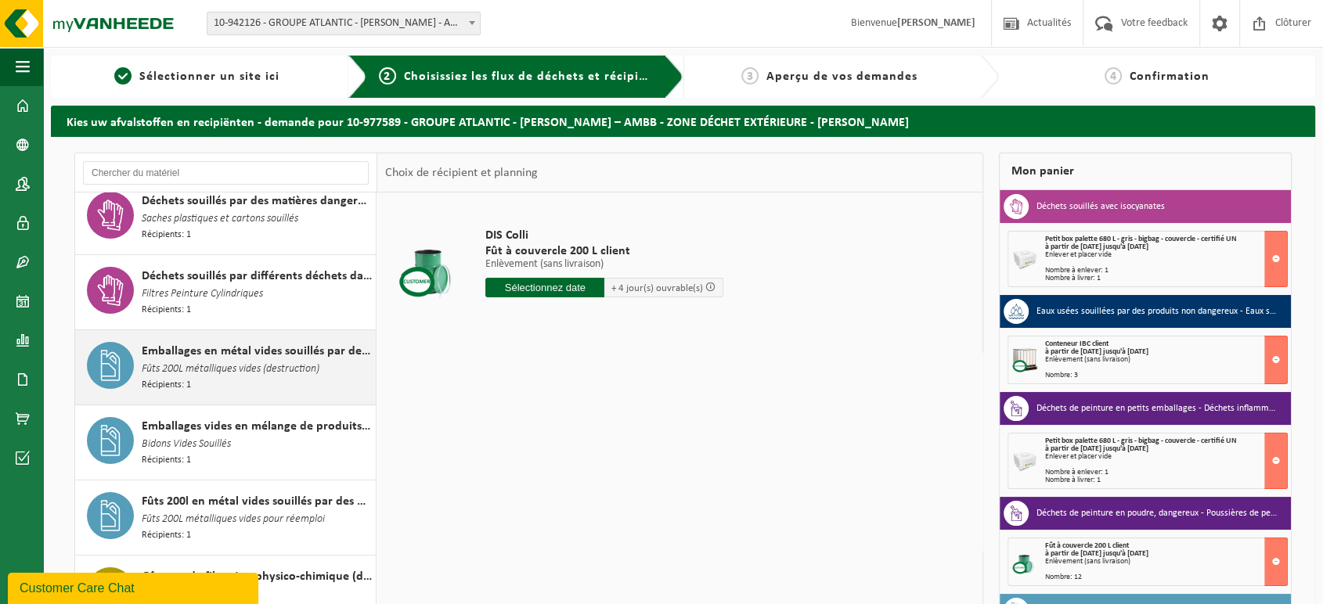
scroll to position [120, 0]
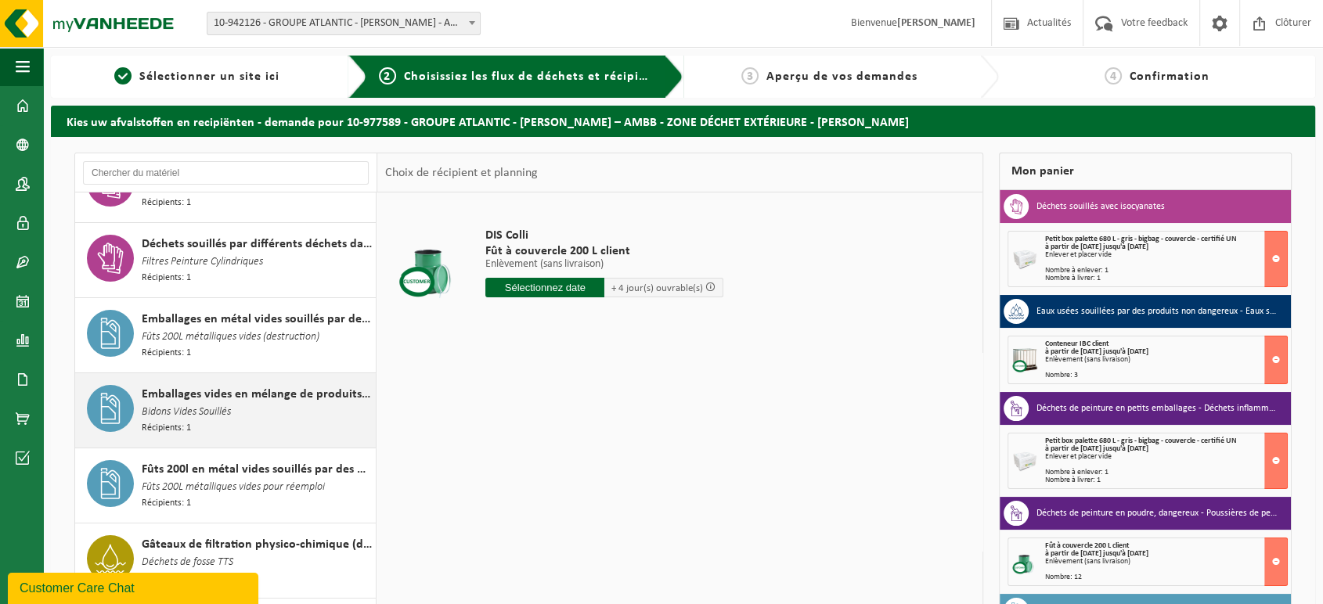
click at [231, 420] on div "Emballages vides en mélange de produits dangereux Bidons Vides Souillés Récipie…" at bounding box center [257, 410] width 230 height 51
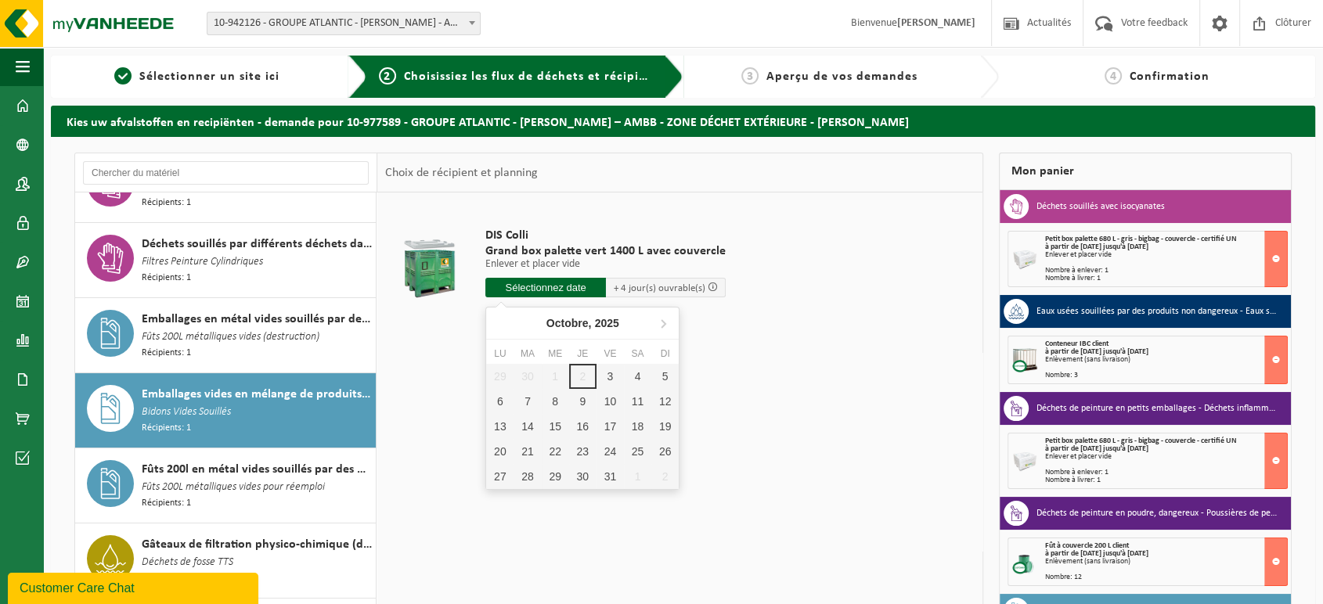
click at [536, 291] on input "text" at bounding box center [545, 288] width 121 height 20
click at [525, 406] on div "7" at bounding box center [527, 401] width 27 height 25
type input "à partir de 2025-10-07"
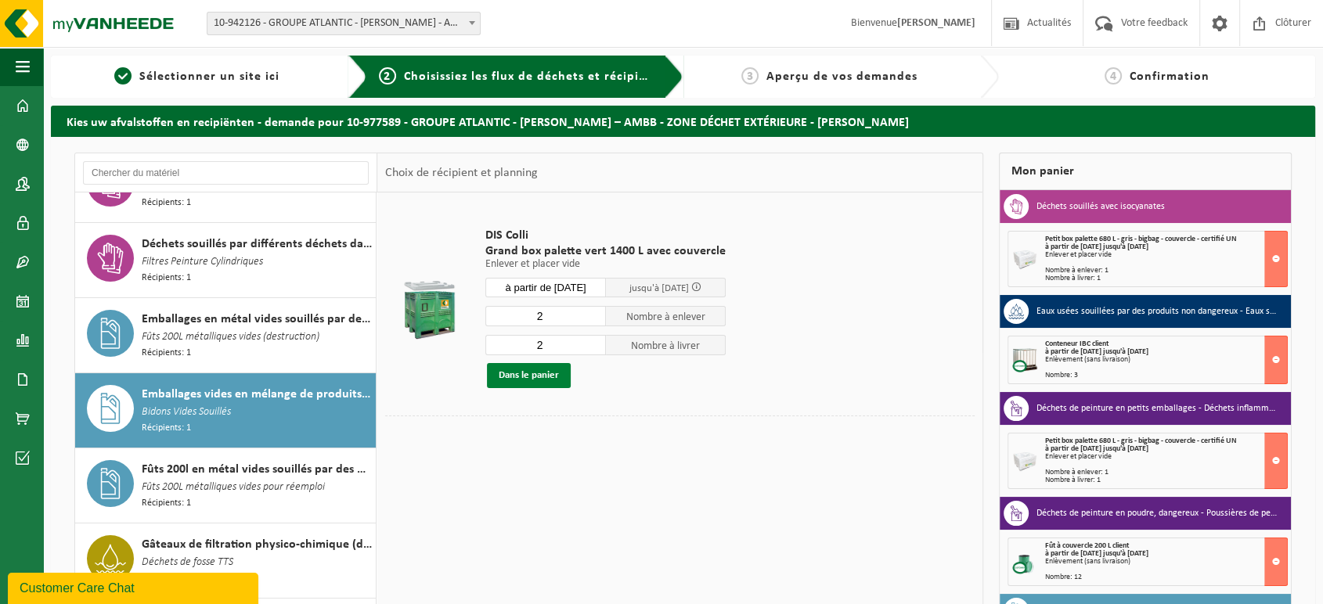
click at [535, 375] on button "Dans le panier" at bounding box center [529, 375] width 84 height 25
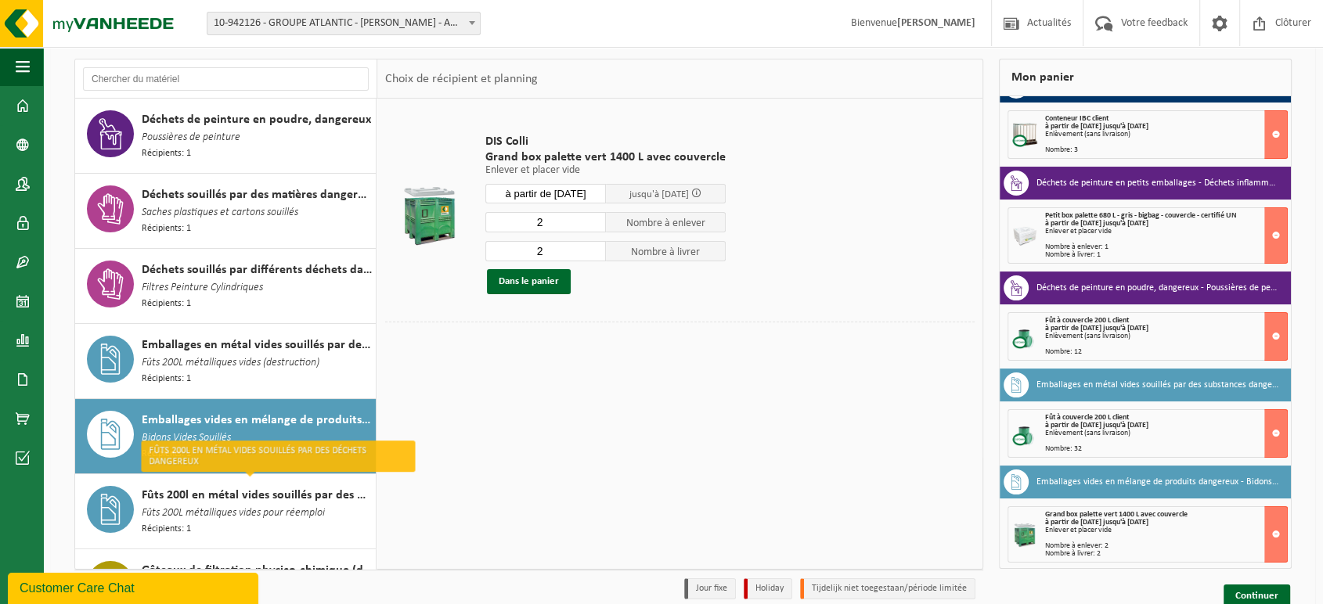
scroll to position [0, 0]
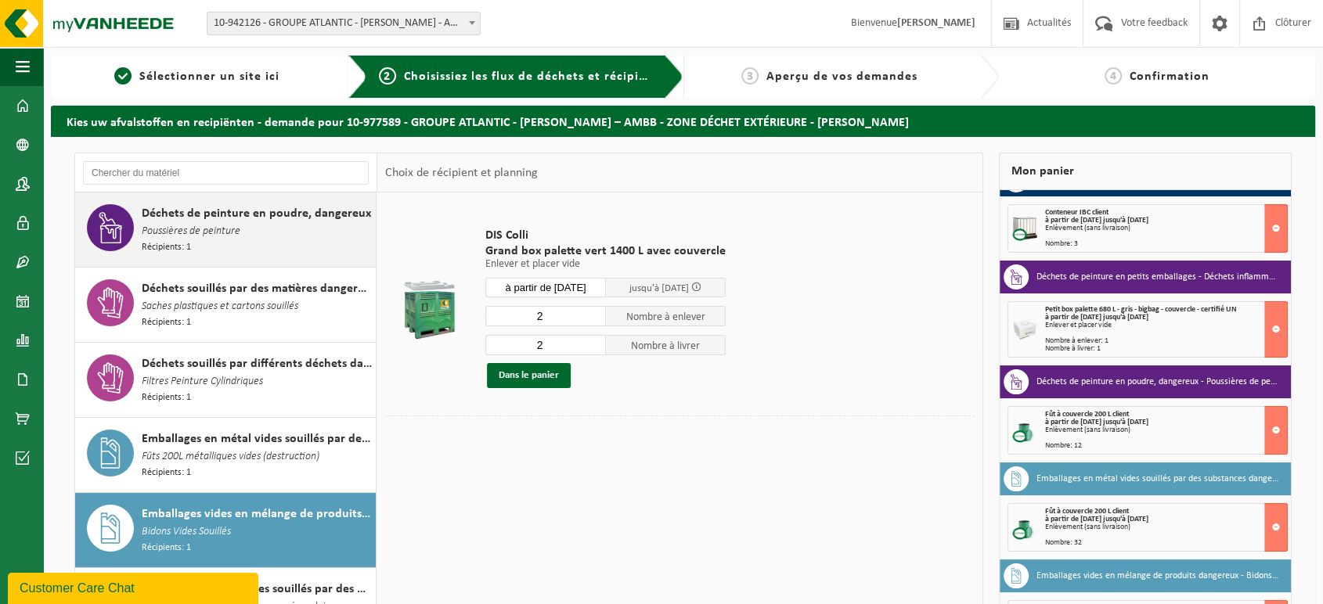
click at [237, 221] on span "Déchets de peinture en poudre, dangereux" at bounding box center [256, 213] width 229 height 19
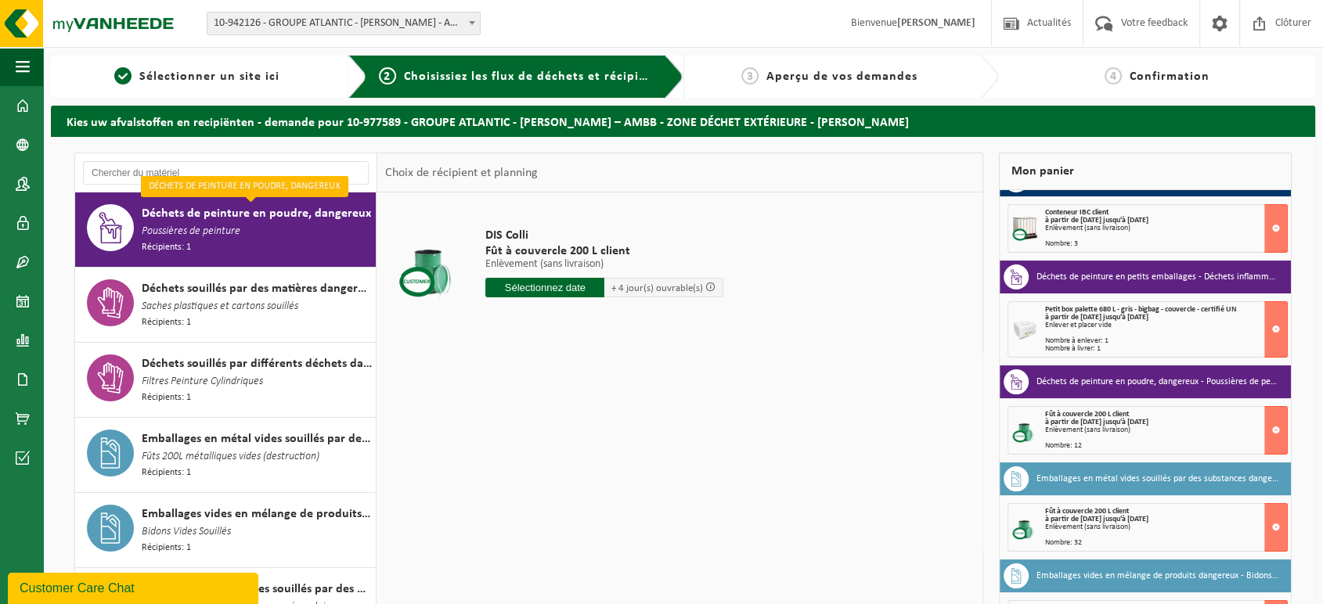
click at [562, 280] on input "text" at bounding box center [544, 288] width 119 height 20
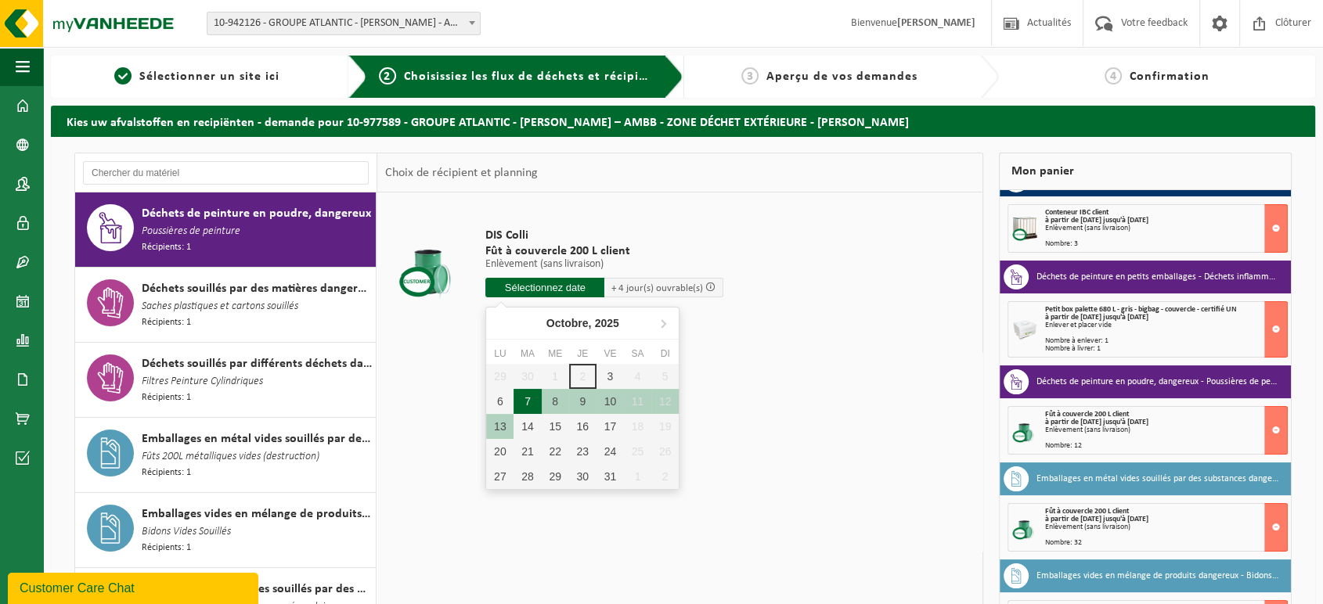
click at [516, 407] on div "7" at bounding box center [527, 401] width 27 height 25
type input "à partir de 2025-10-07"
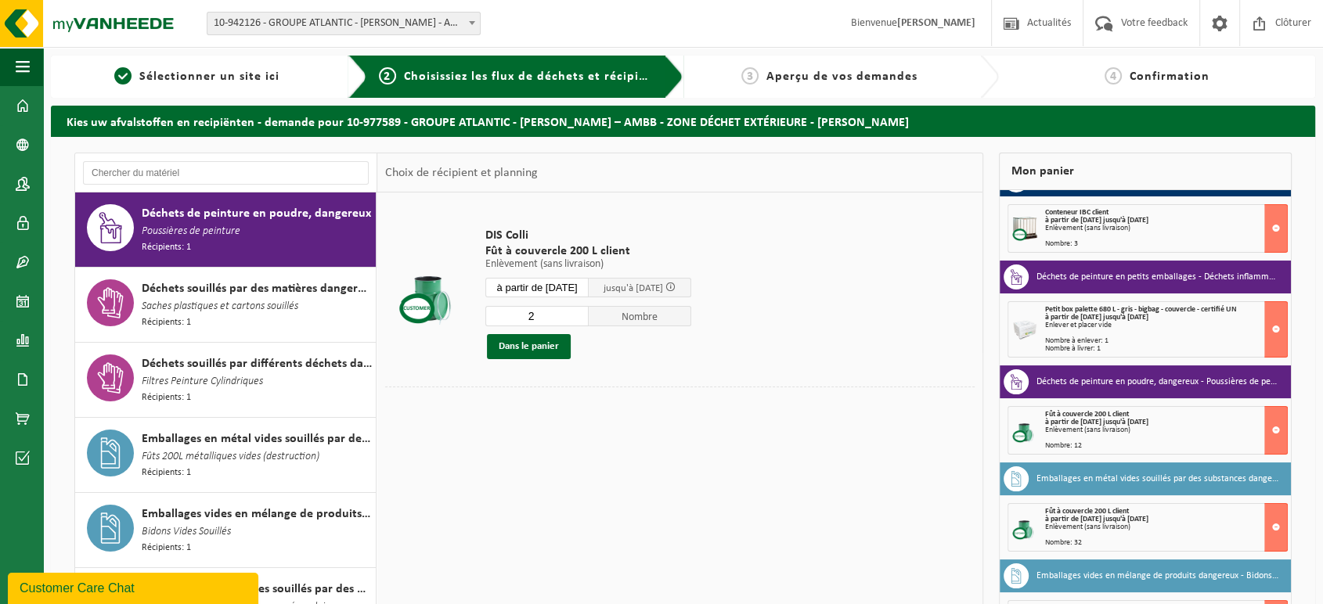
click at [588, 311] on input "2" at bounding box center [536, 316] width 103 height 20
type input "3"
click at [588, 311] on input "3" at bounding box center [536, 316] width 103 height 20
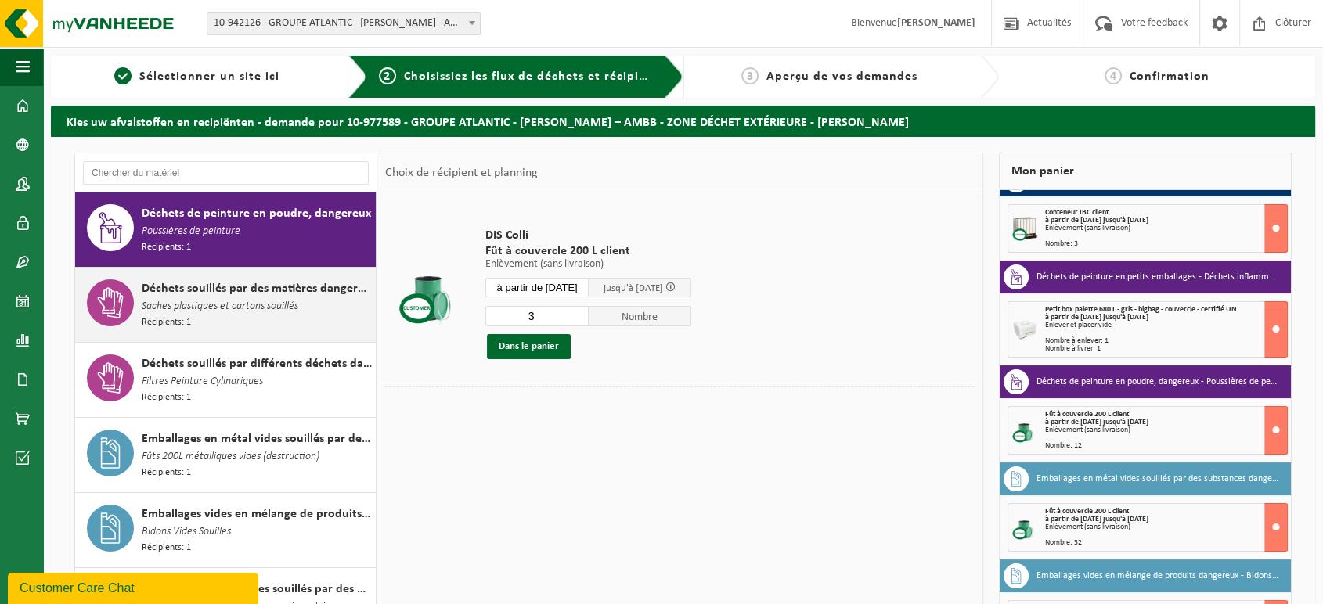
click at [195, 312] on span "Saches plastiques et cartons souillés" at bounding box center [220, 306] width 157 height 17
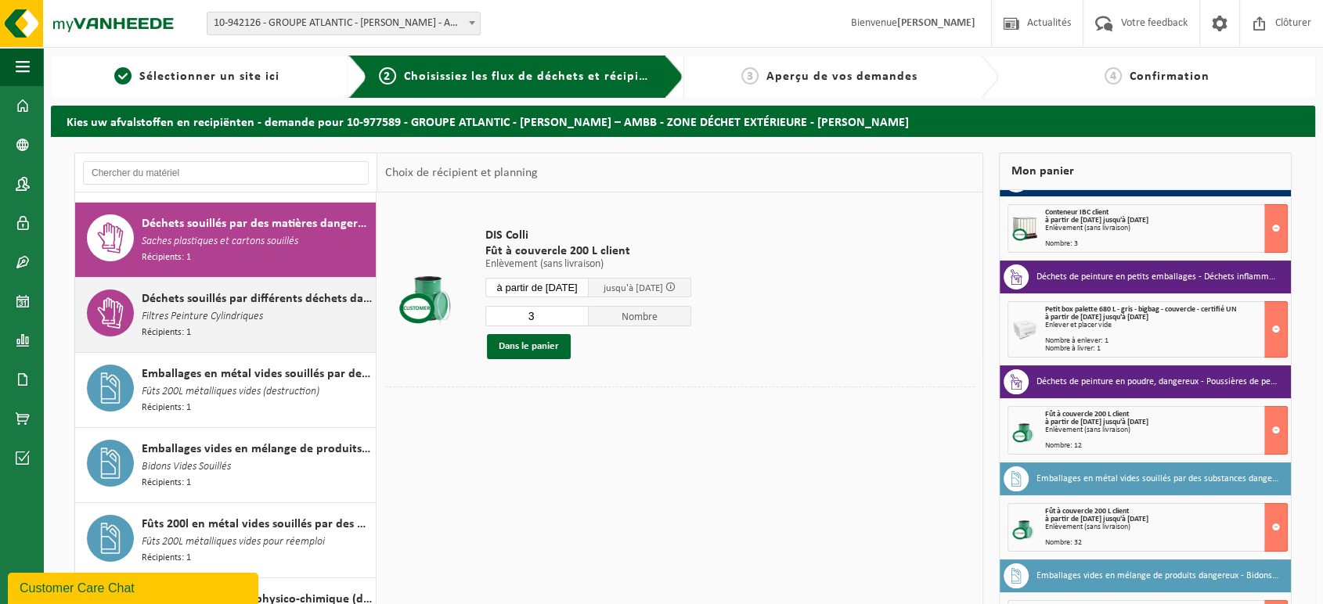
scroll to position [74, 0]
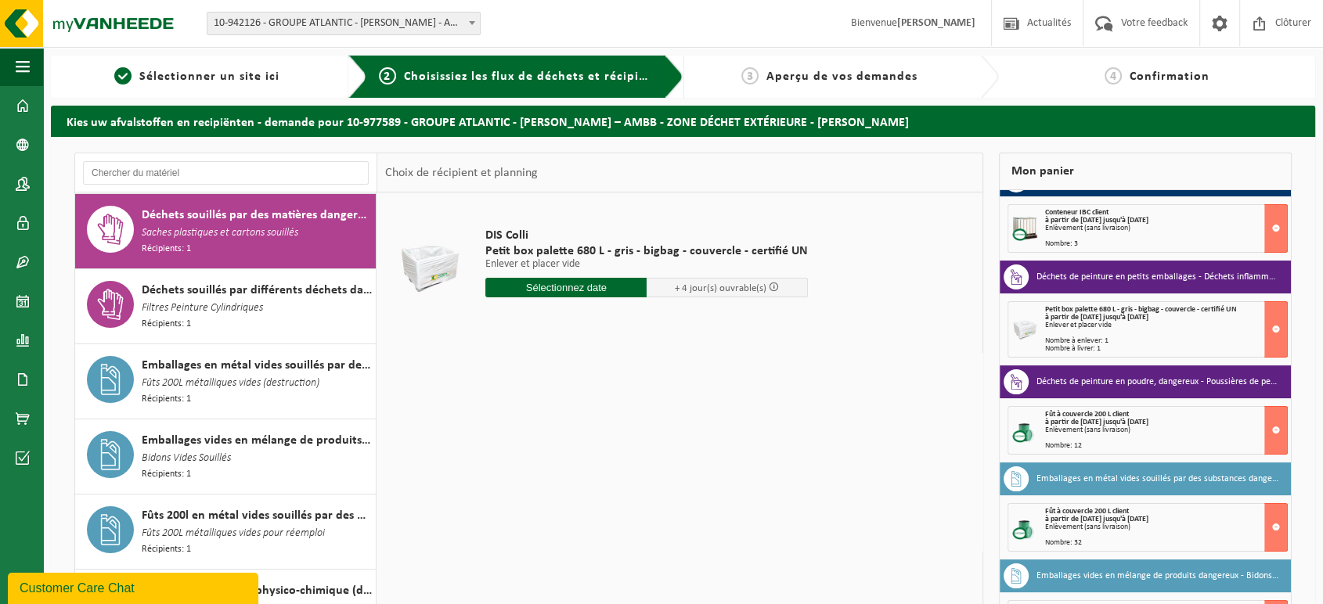
click at [529, 292] on input "text" at bounding box center [565, 288] width 161 height 20
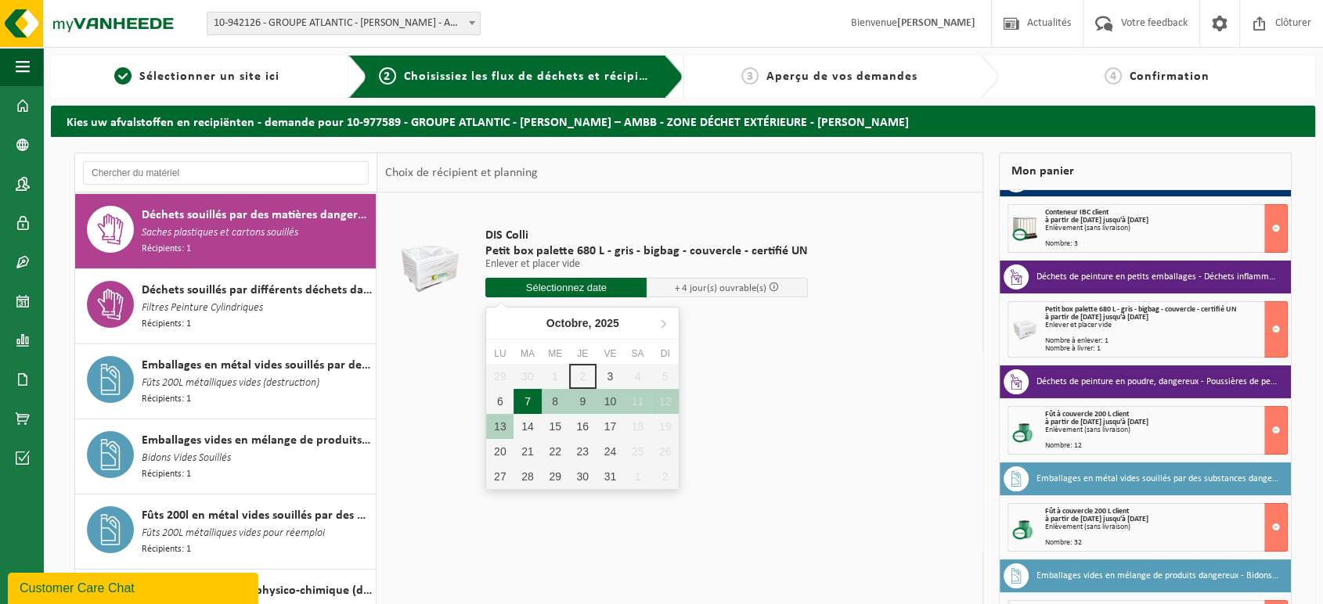
click at [527, 402] on div "7" at bounding box center [527, 401] width 27 height 25
type input "à partir de 2025-10-07"
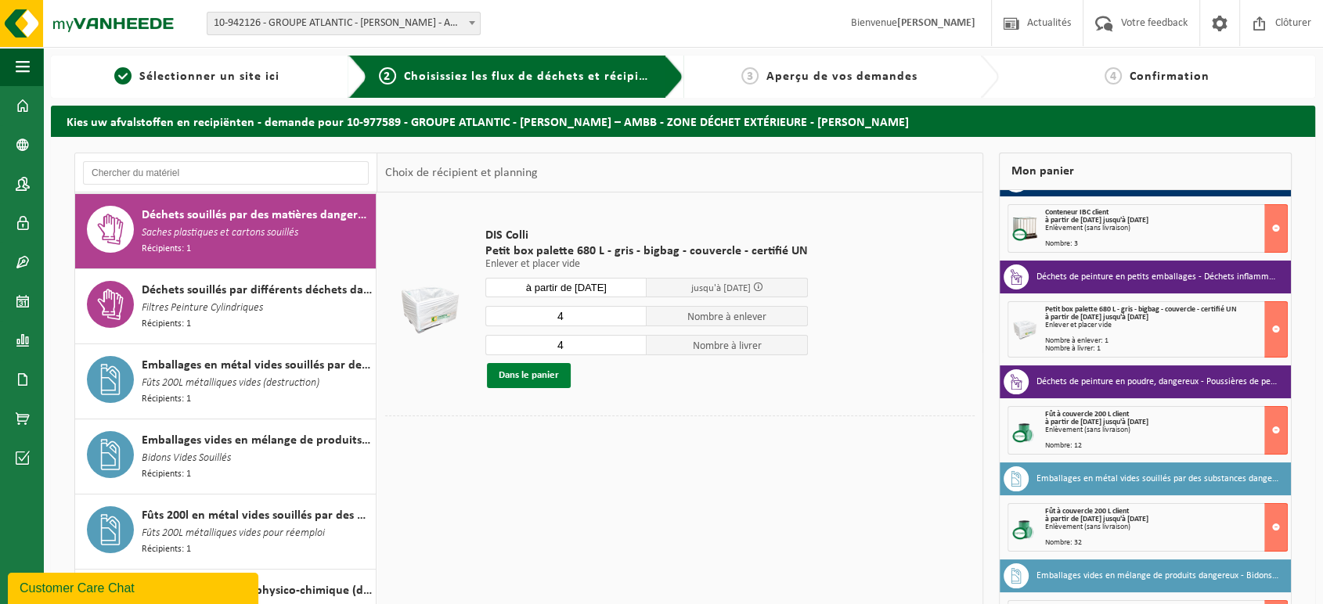
click at [538, 381] on button "Dans le panier" at bounding box center [529, 375] width 84 height 25
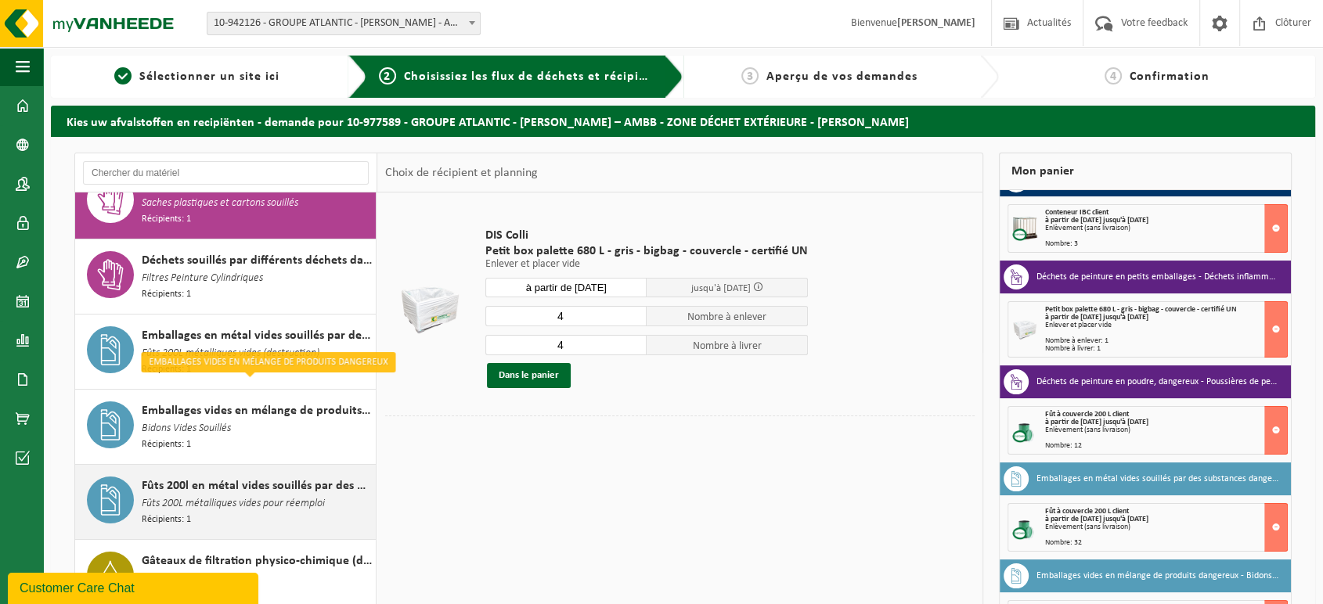
scroll to position [120, 0]
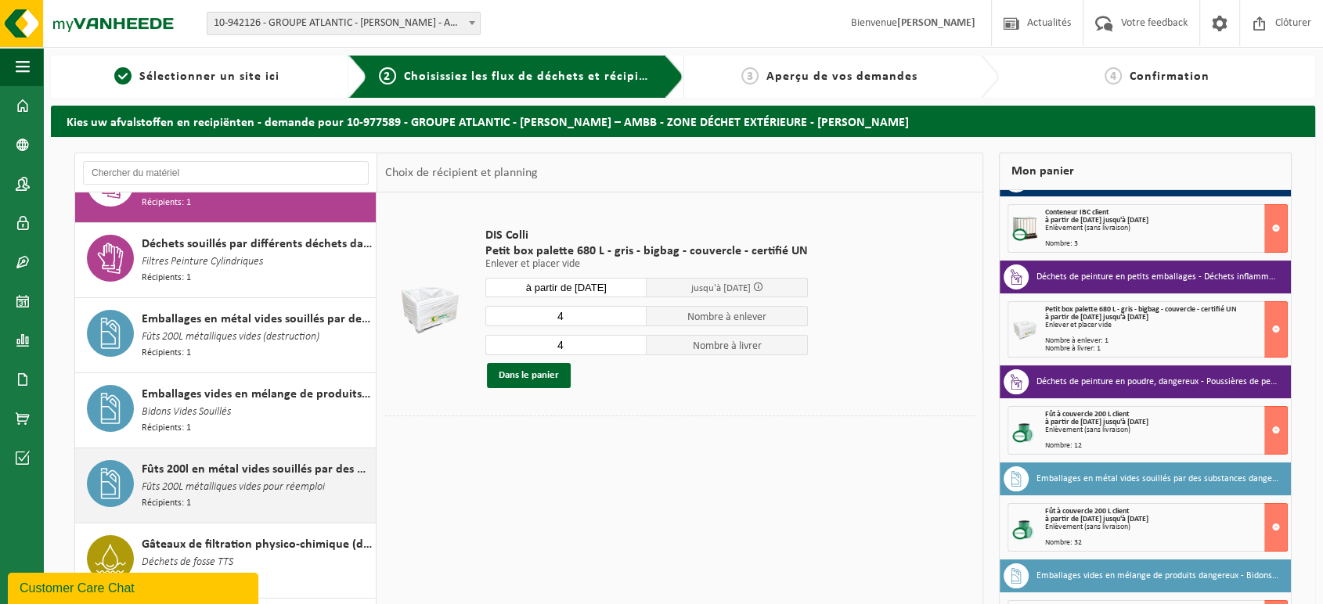
click at [320, 483] on span "Fûts 200L métalliques vides pour réemploi" at bounding box center [233, 487] width 183 height 17
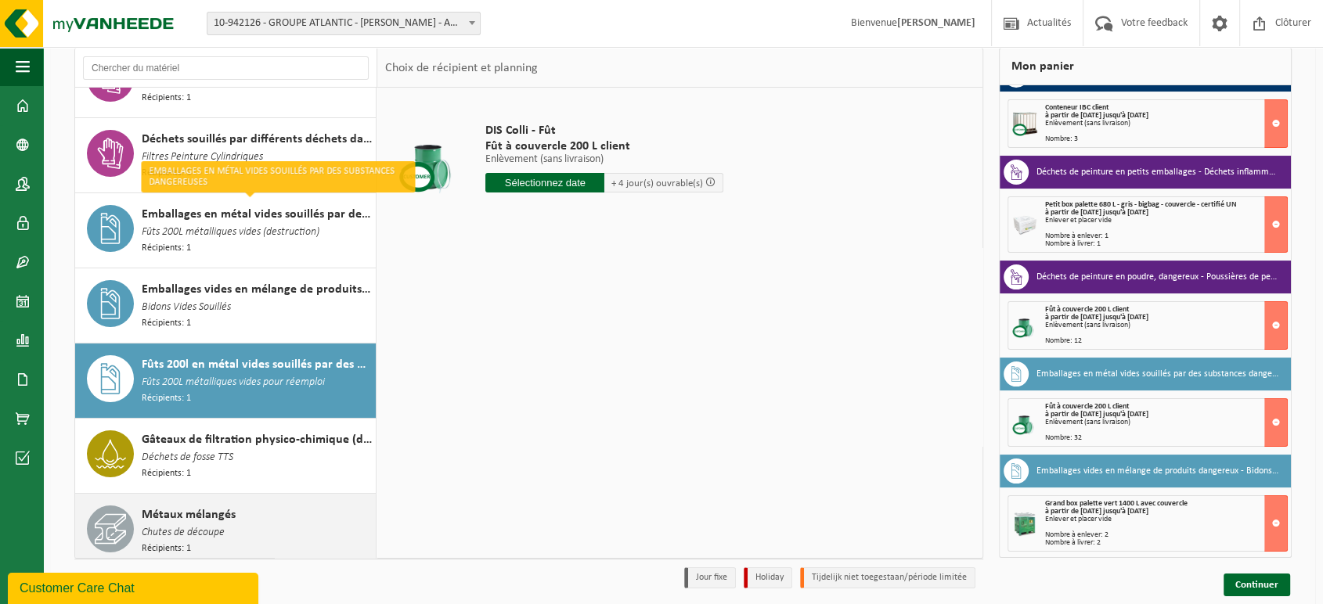
scroll to position [160, 0]
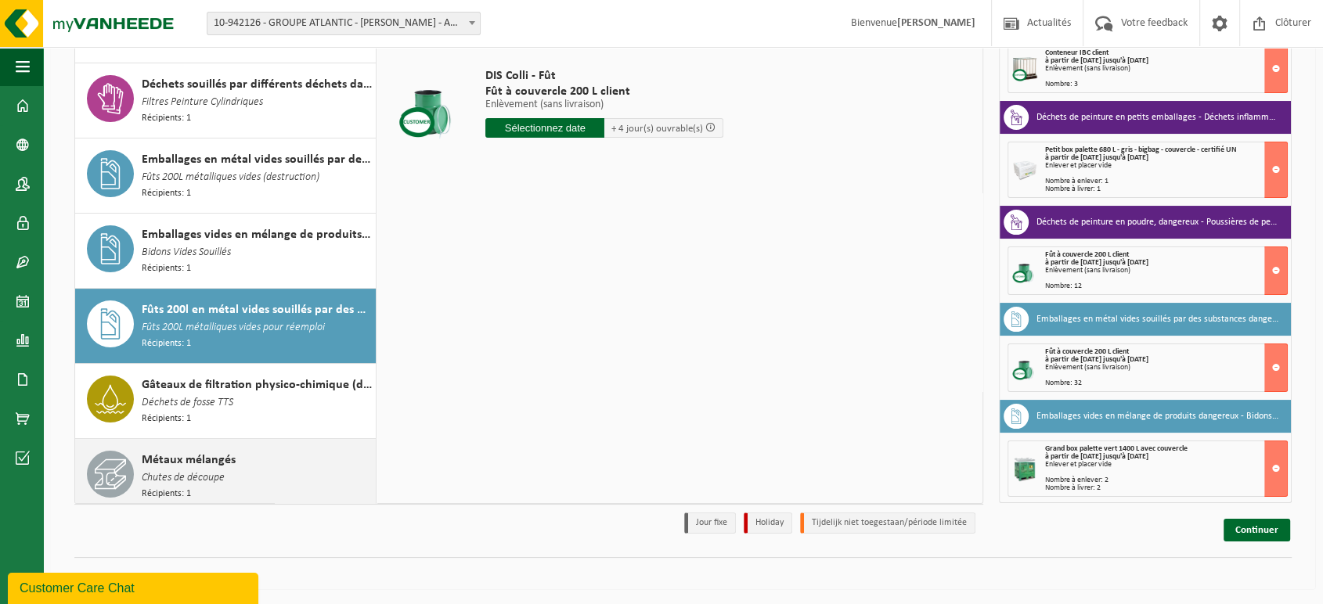
click at [284, 460] on div "Métaux mélangés Chutes de découpe Récipients: 1" at bounding box center [257, 476] width 230 height 51
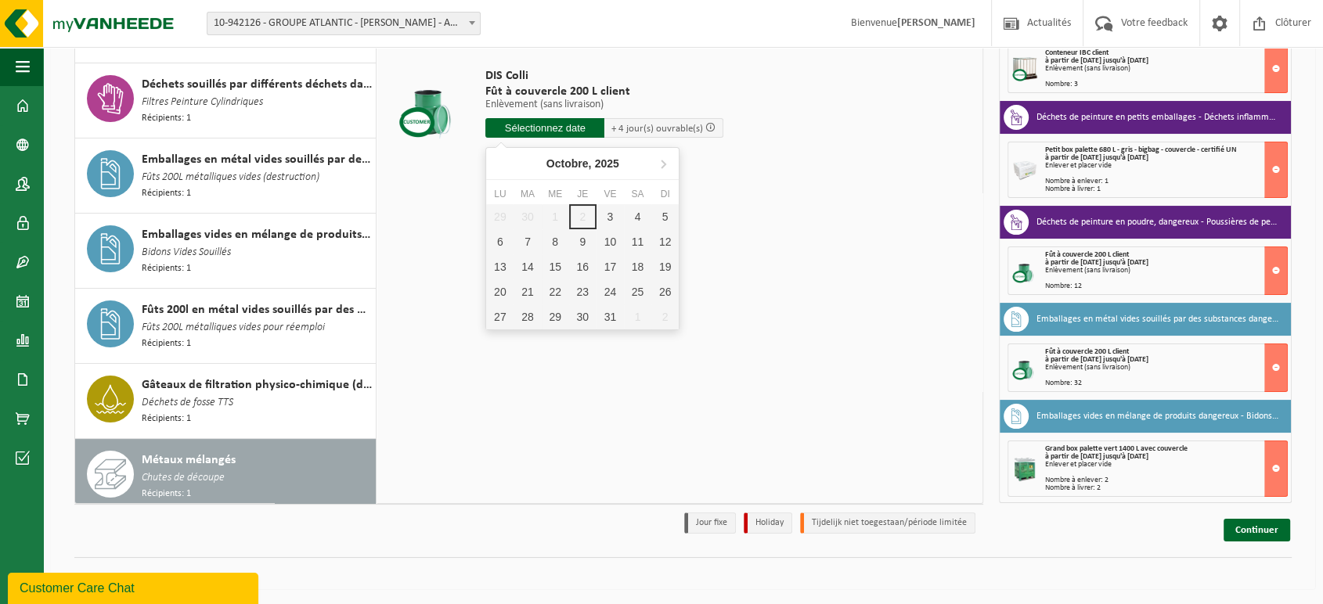
click at [579, 130] on input "text" at bounding box center [544, 128] width 119 height 20
click at [522, 243] on div "7" at bounding box center [527, 241] width 27 height 25
type input "à partir de 2025-10-07"
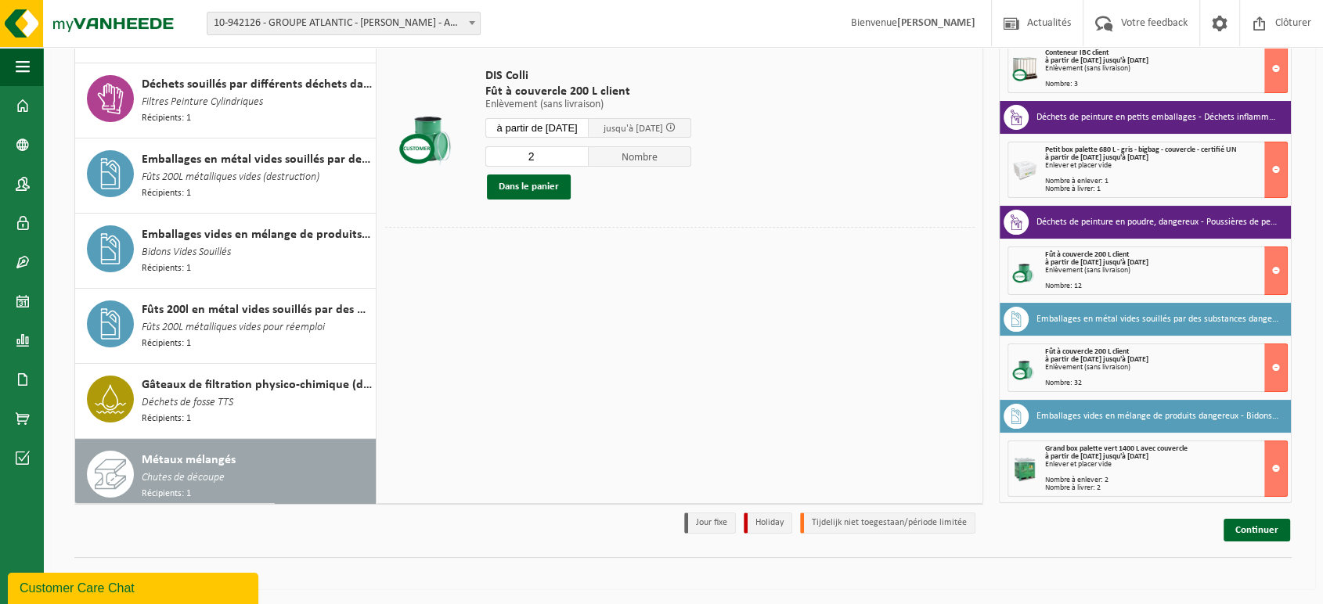
type input "2"
click at [583, 152] on input "2" at bounding box center [536, 156] width 103 height 20
click at [561, 190] on button "Dans le panier" at bounding box center [529, 187] width 84 height 25
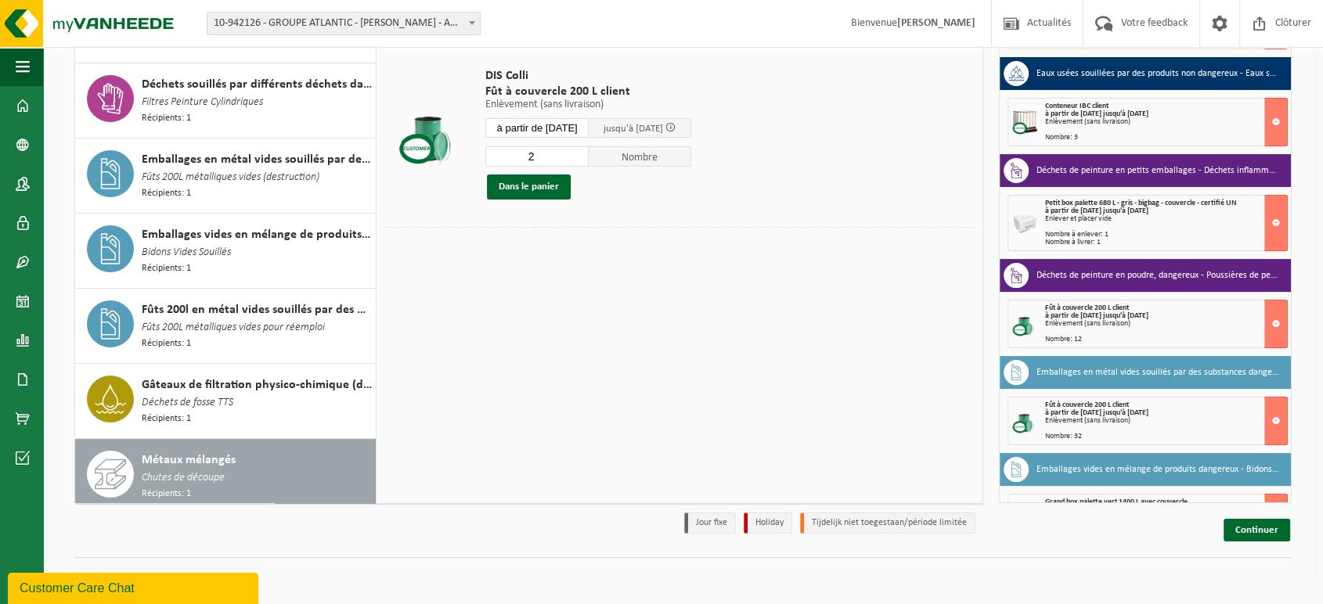
scroll to position [0, 0]
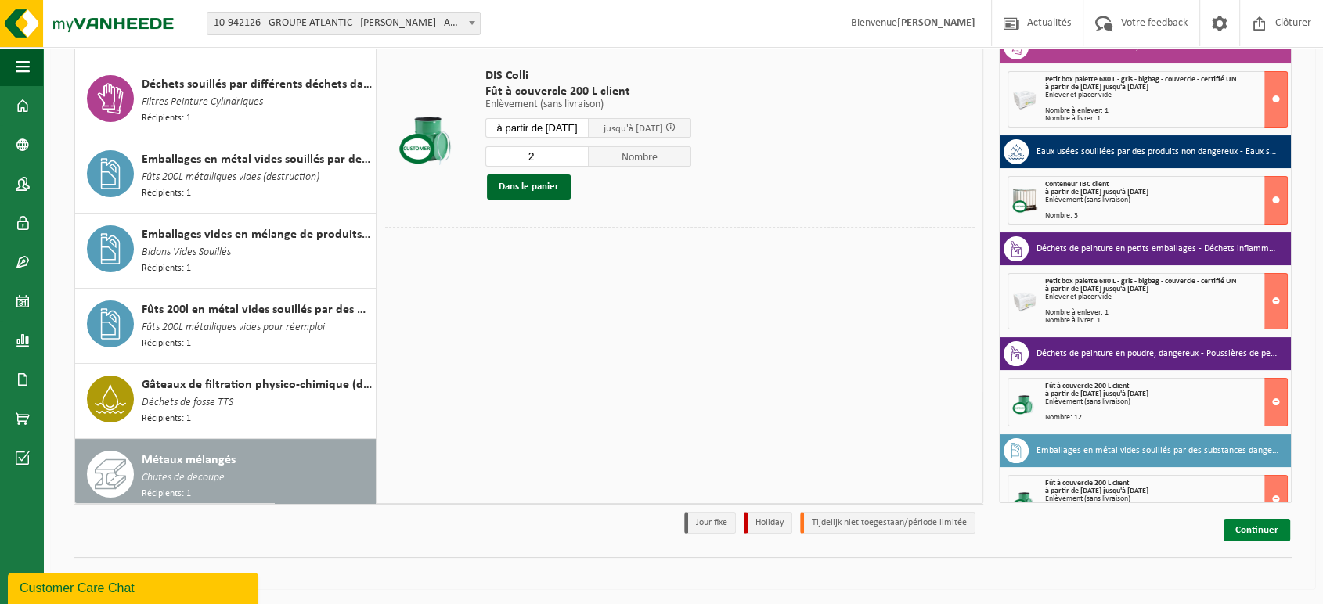
click at [1271, 523] on link "Continuer" at bounding box center [1257, 530] width 67 height 23
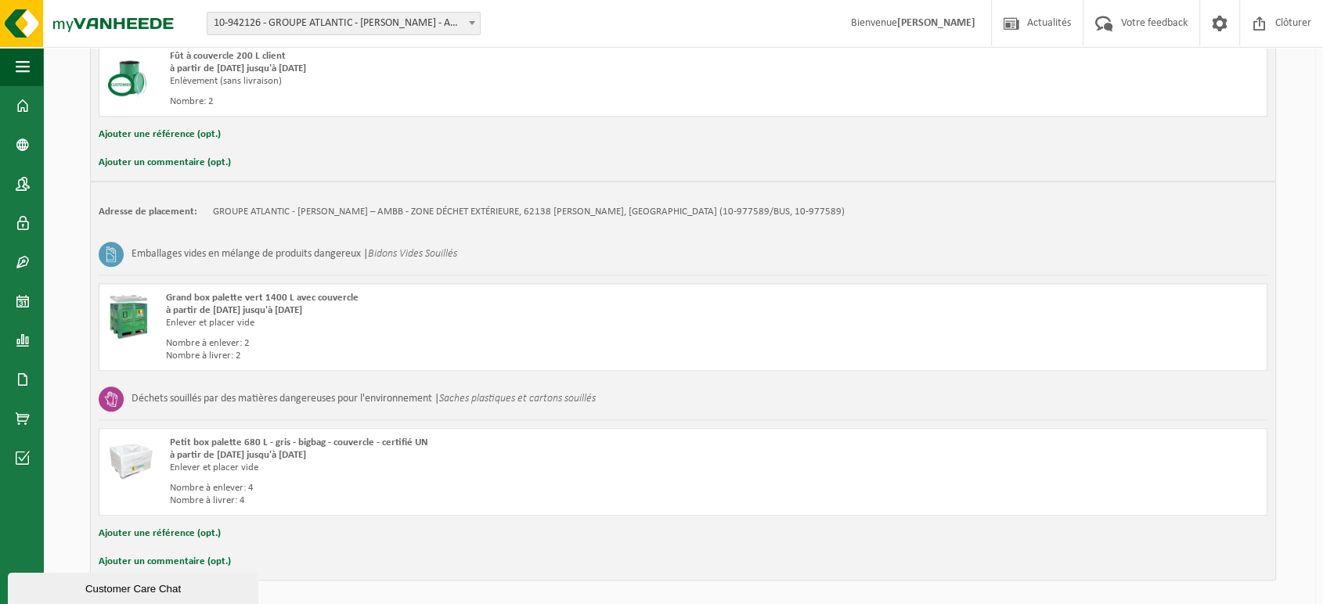
scroll to position [1412, 0]
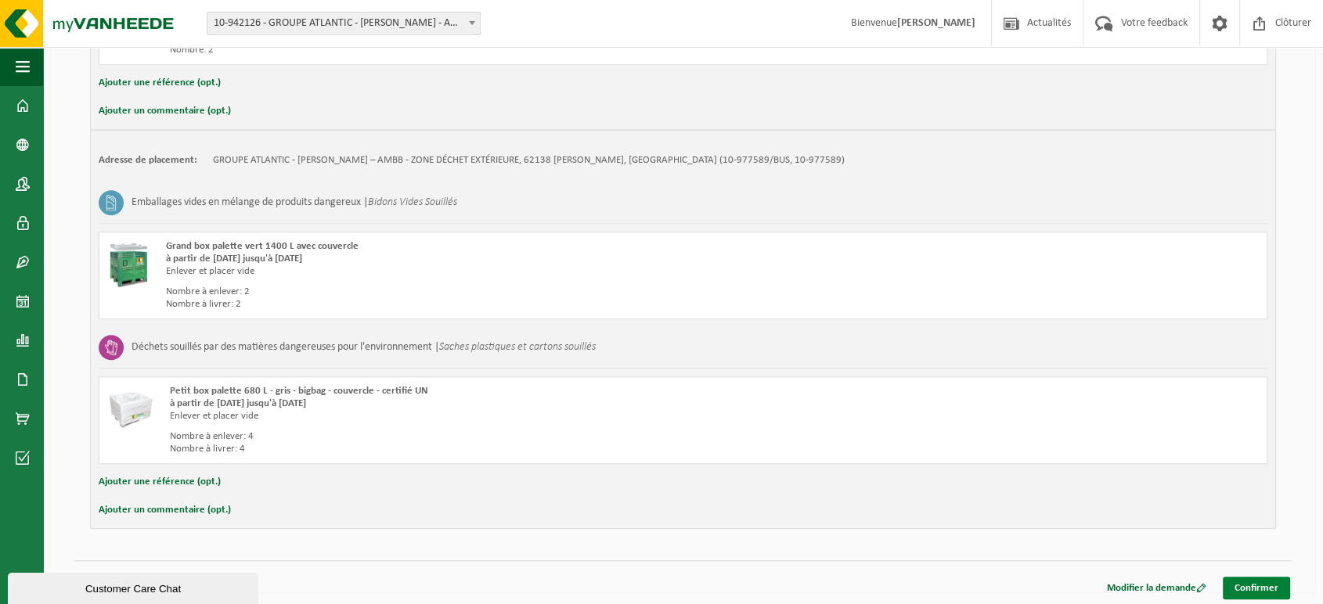
click at [1272, 579] on link "Confirmer" at bounding box center [1256, 588] width 67 height 23
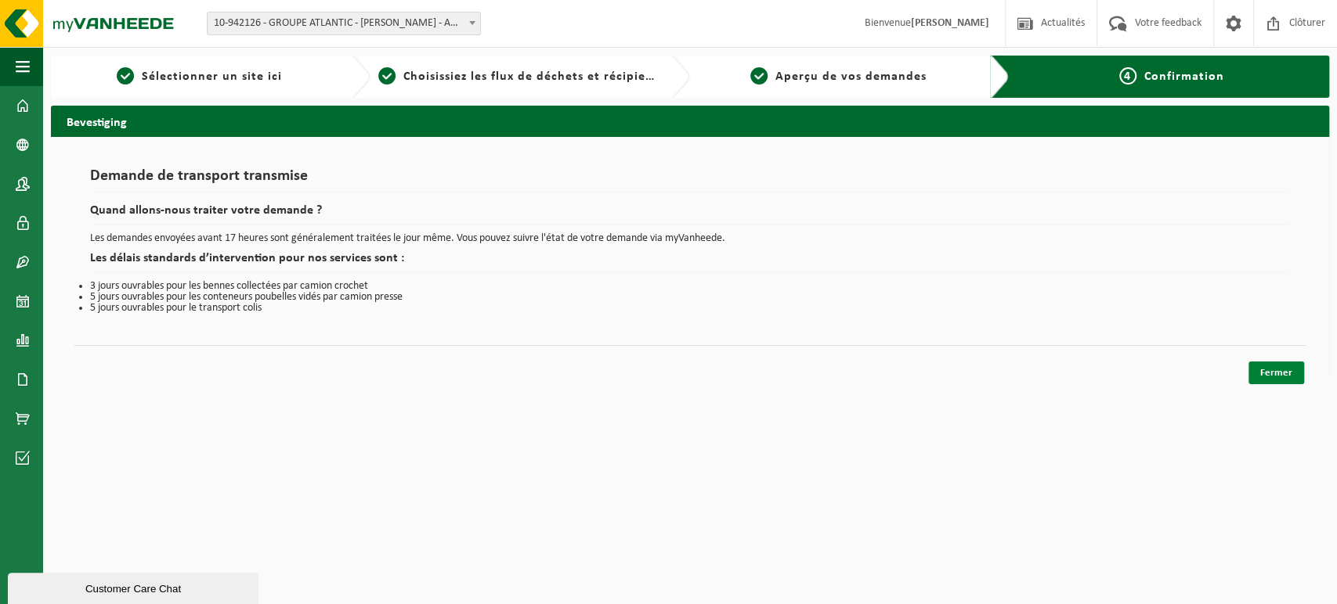
click at [1273, 373] on link "Fermer" at bounding box center [1276, 373] width 56 height 23
